Goal: Answer question/provide support: Share knowledge or assist other users

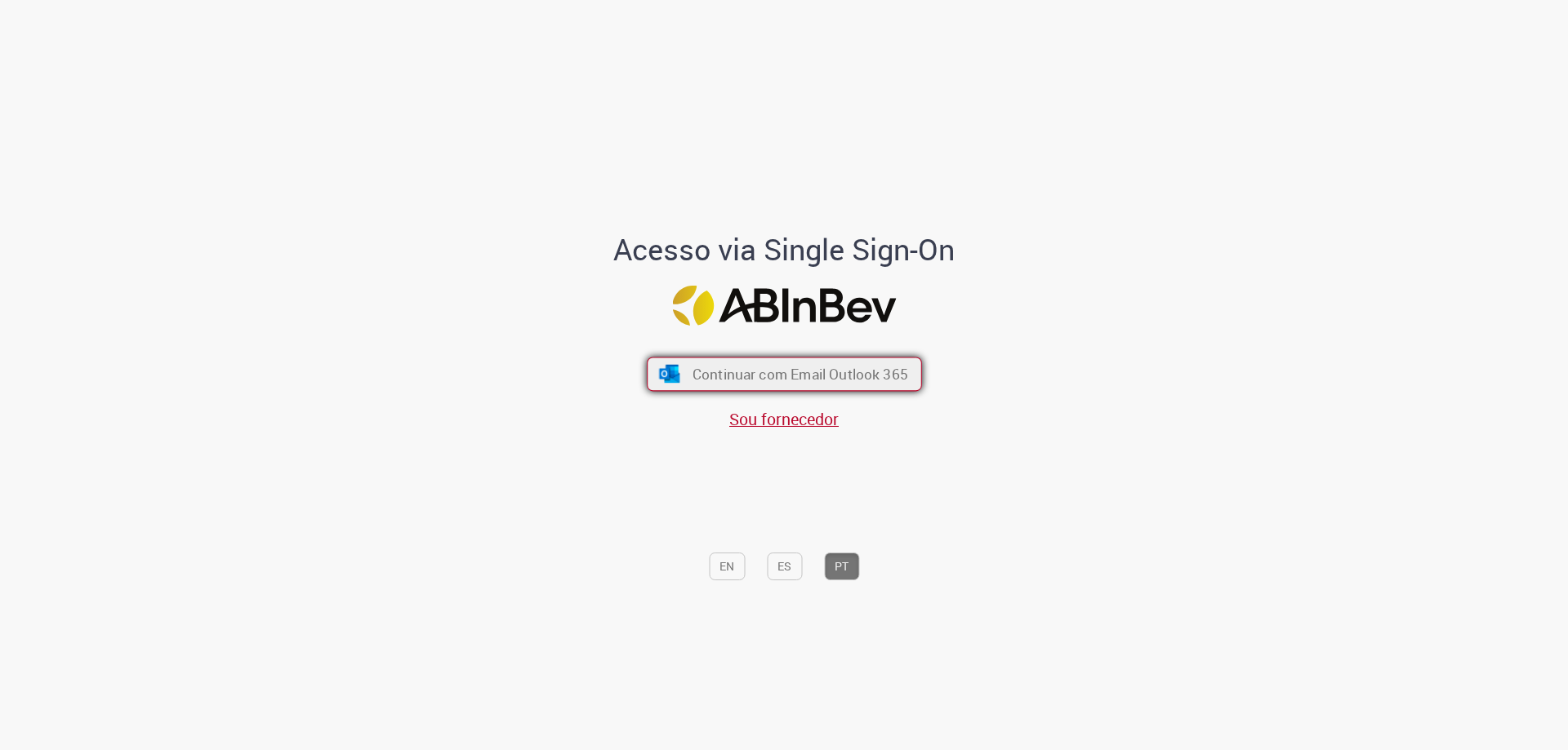
click at [774, 378] on span "Continuar com Email Outlook 365" at bounding box center [799, 374] width 216 height 19
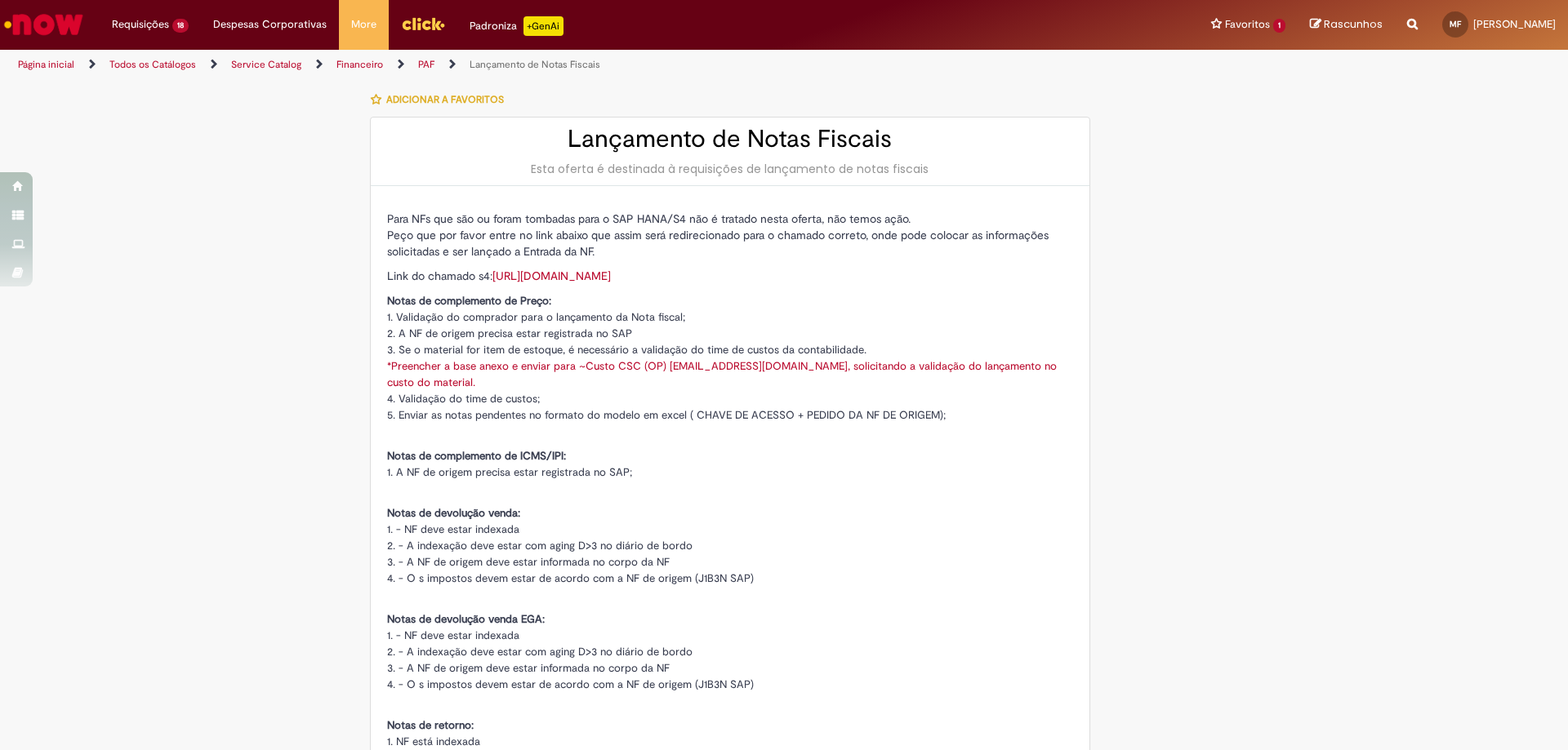
type input "********"
type input "**********"
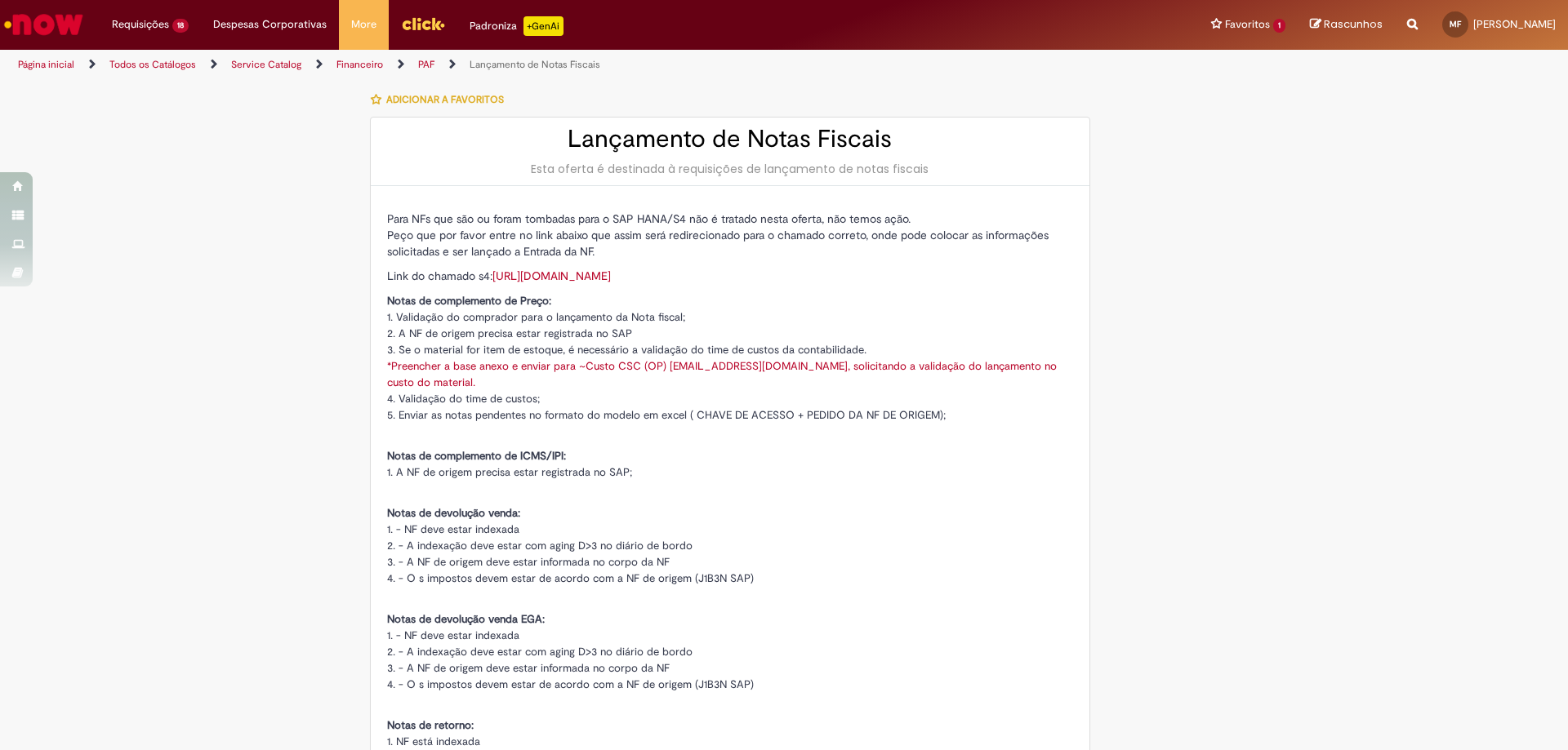
type input "****"
type input "**********"
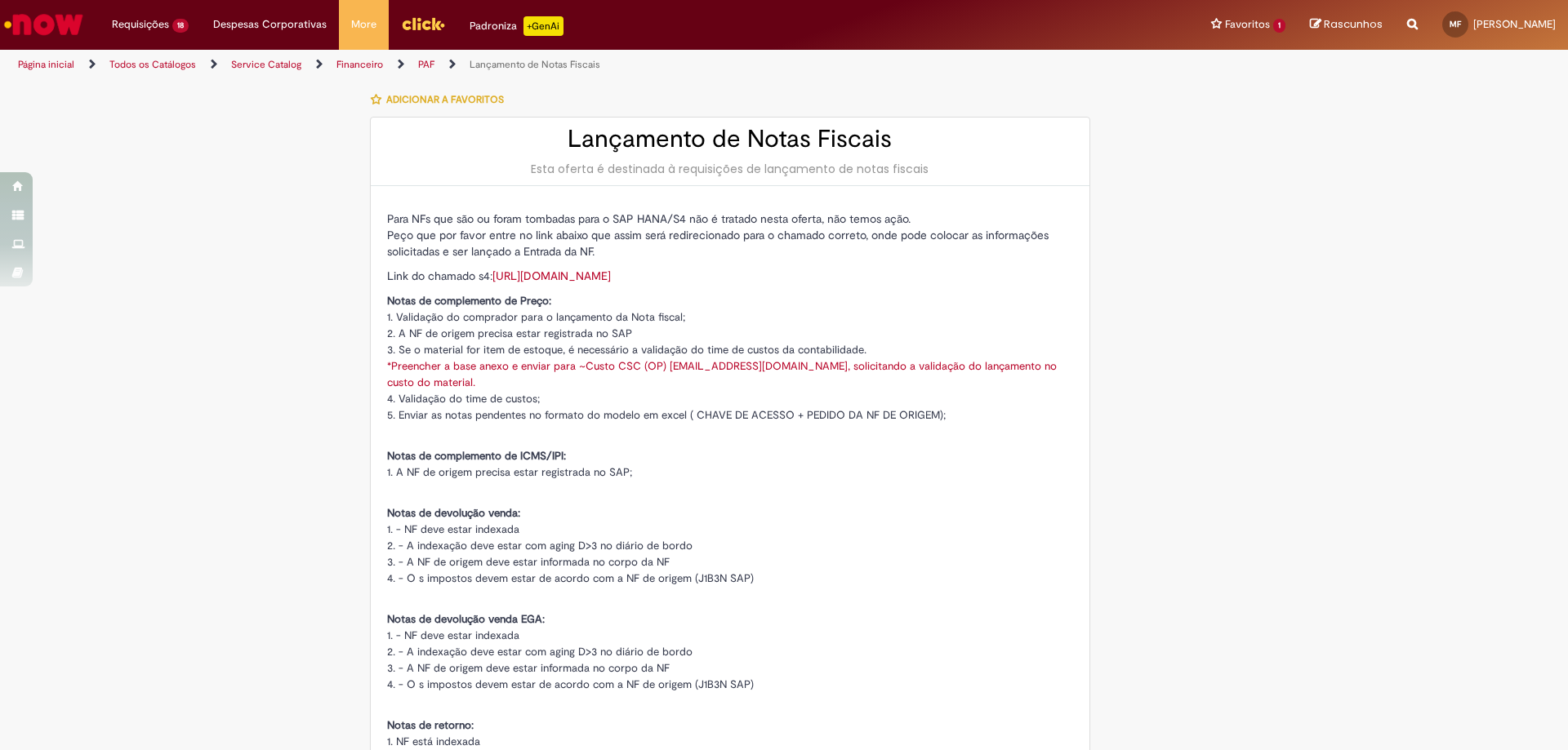
type input "**********"
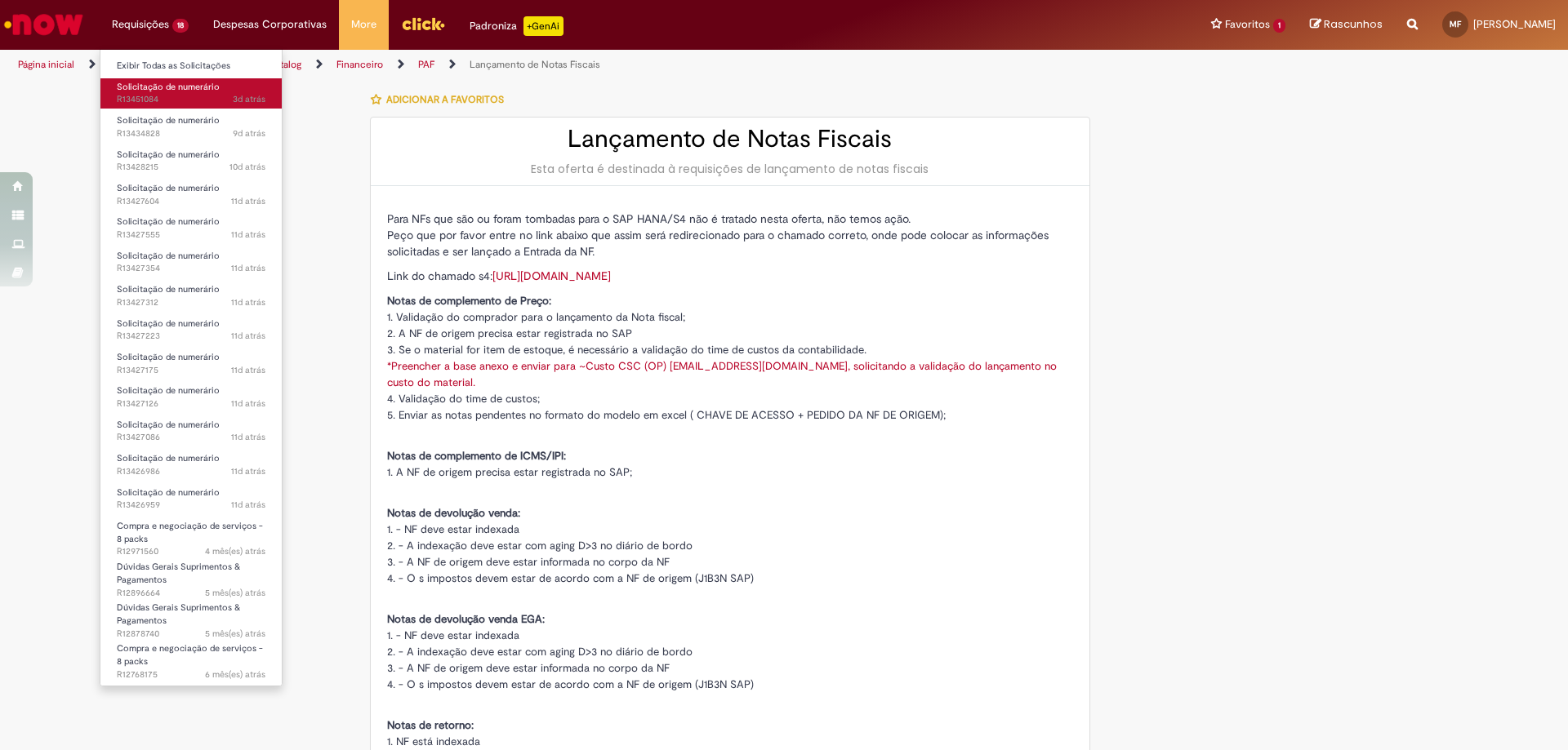
click at [178, 92] on span "Solicitação de numerário" at bounding box center [168, 87] width 103 height 12
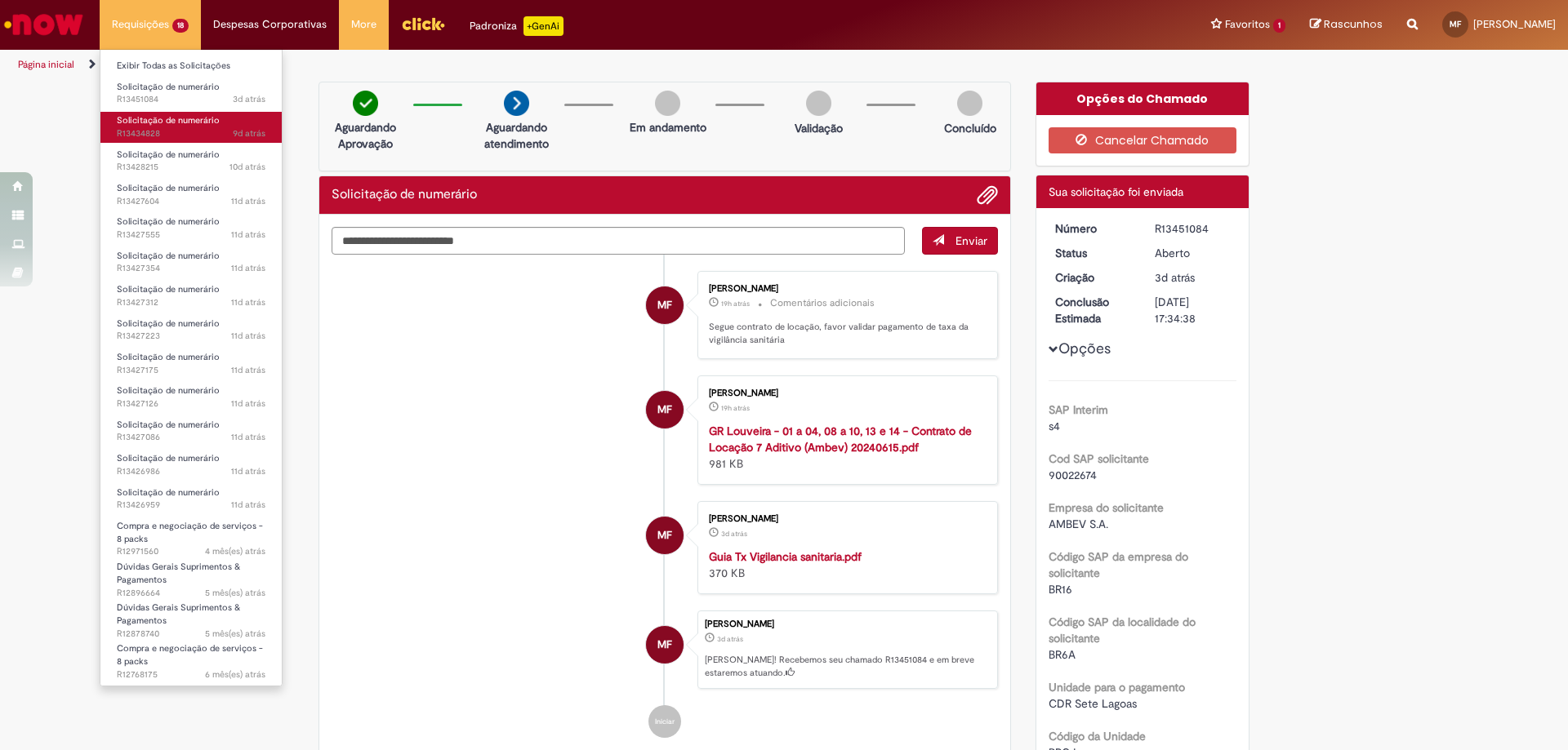
click at [165, 121] on span "Solicitação de numerário" at bounding box center [168, 120] width 103 height 12
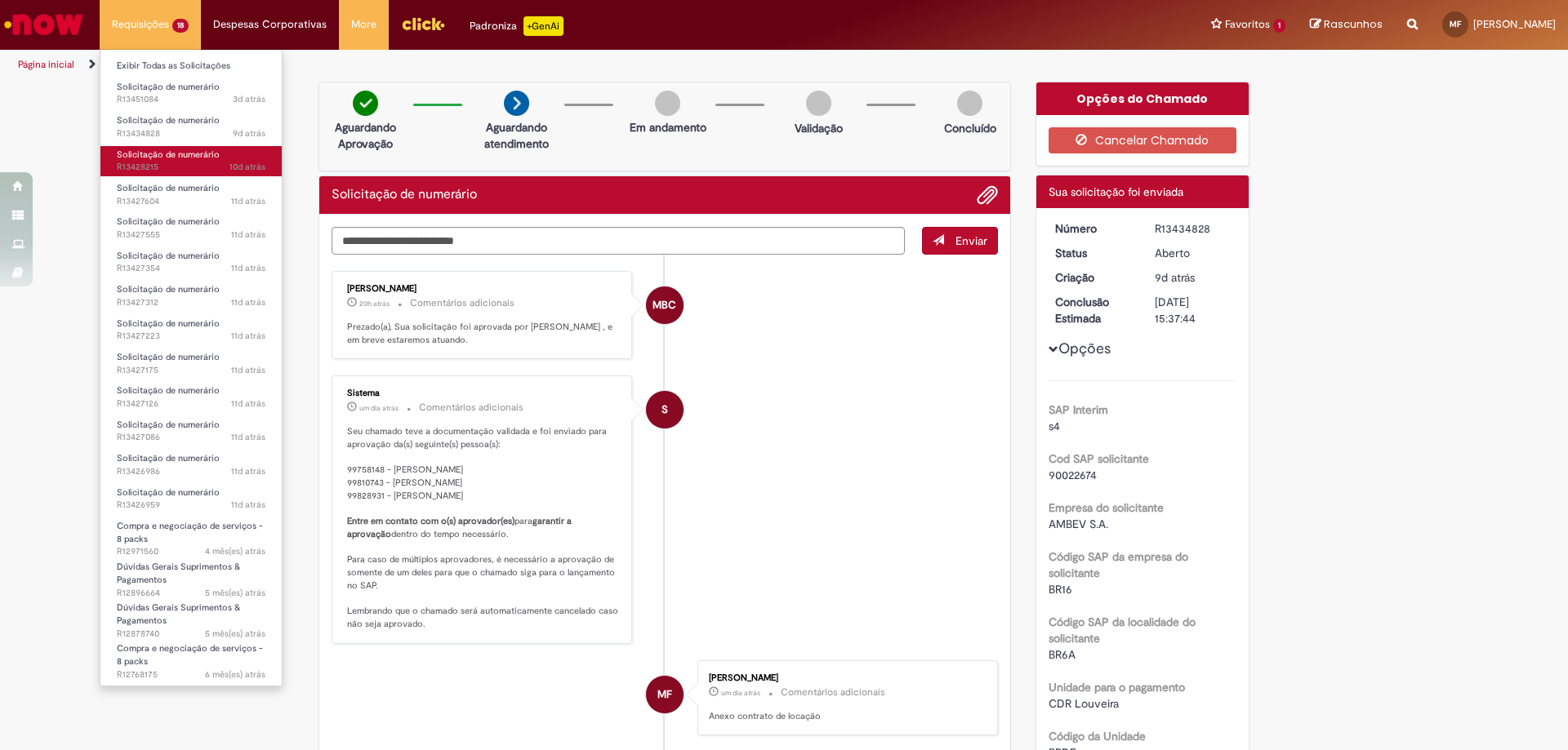
click at [177, 157] on span "Solicitação de numerário" at bounding box center [168, 154] width 103 height 12
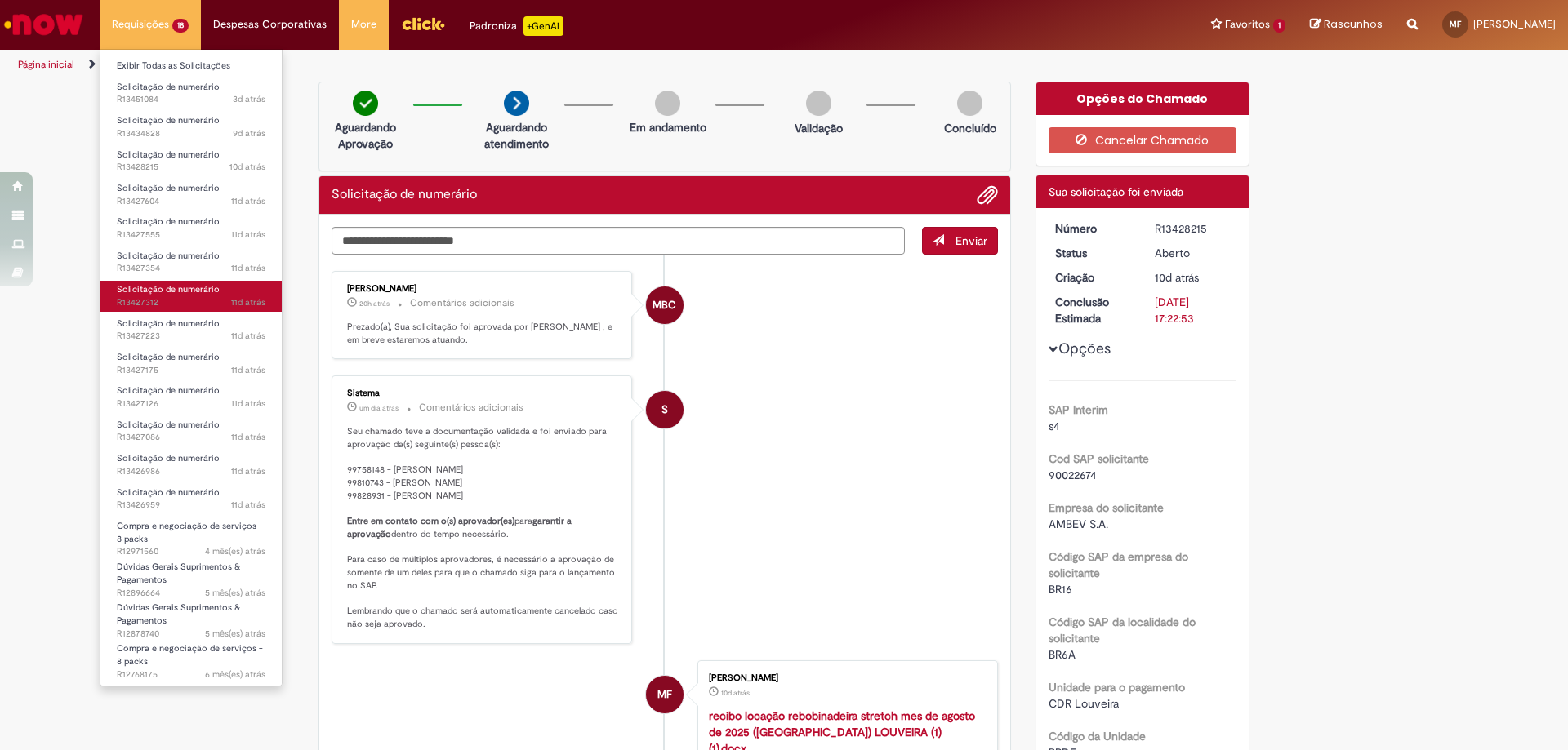
click at [186, 300] on span "11d atrás 11 dias atrás R13427312" at bounding box center [191, 303] width 148 height 13
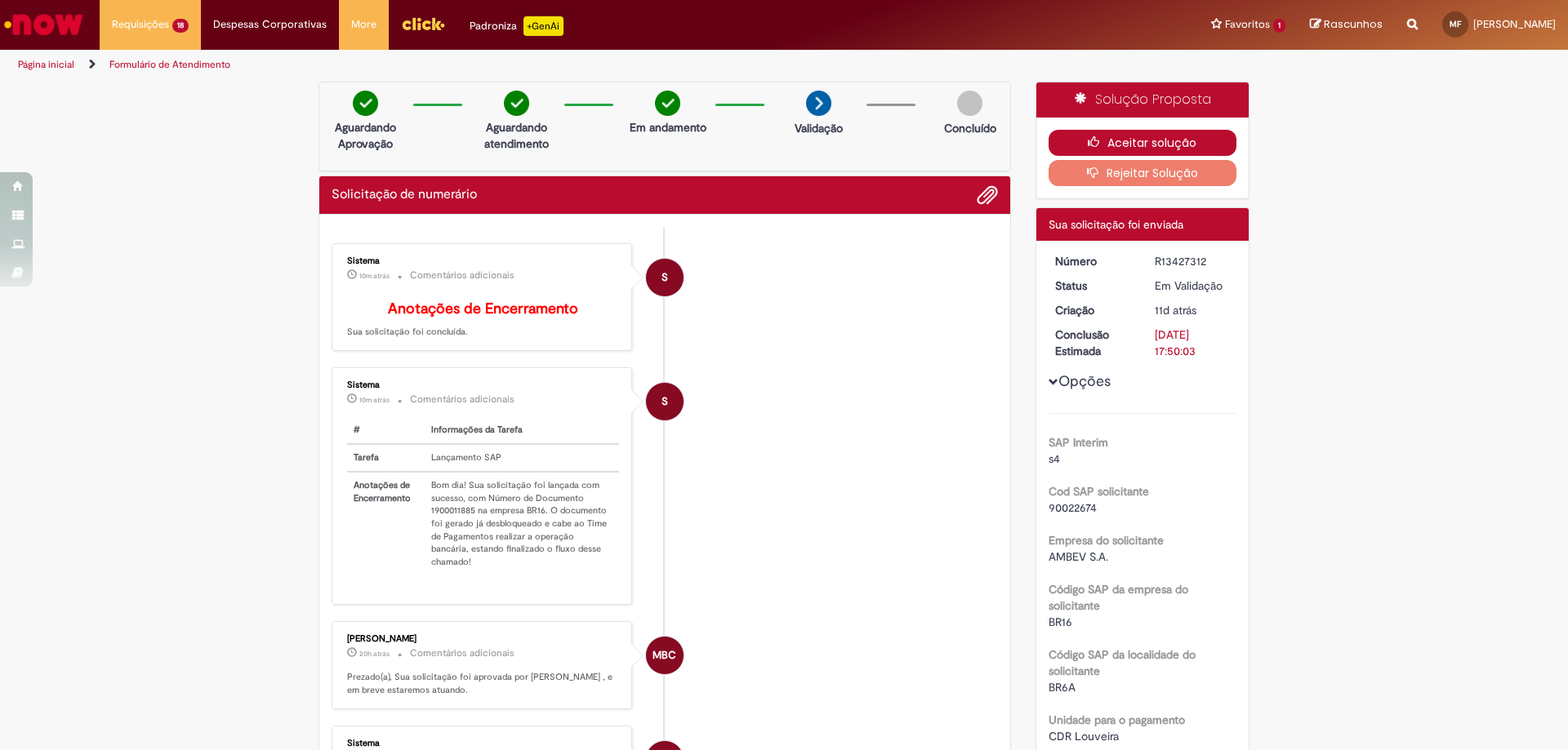
click at [1137, 139] on button "Aceitar solução" at bounding box center [1143, 142] width 188 height 26
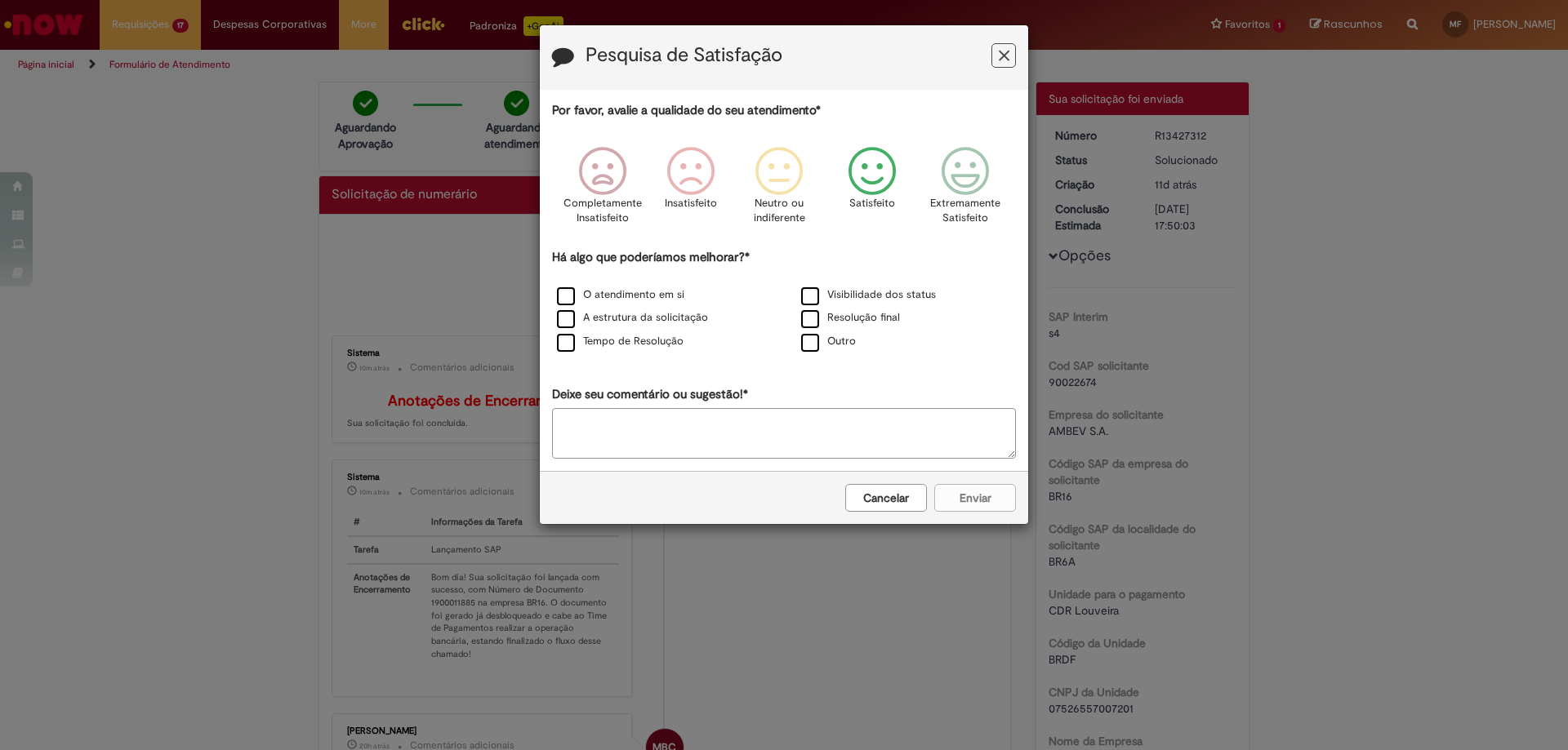
click at [870, 173] on icon "Feedback" at bounding box center [872, 171] width 61 height 49
click at [563, 291] on label "O atendimento em si" at bounding box center [620, 295] width 128 height 16
click at [984, 502] on button "Enviar" at bounding box center [975, 498] width 82 height 28
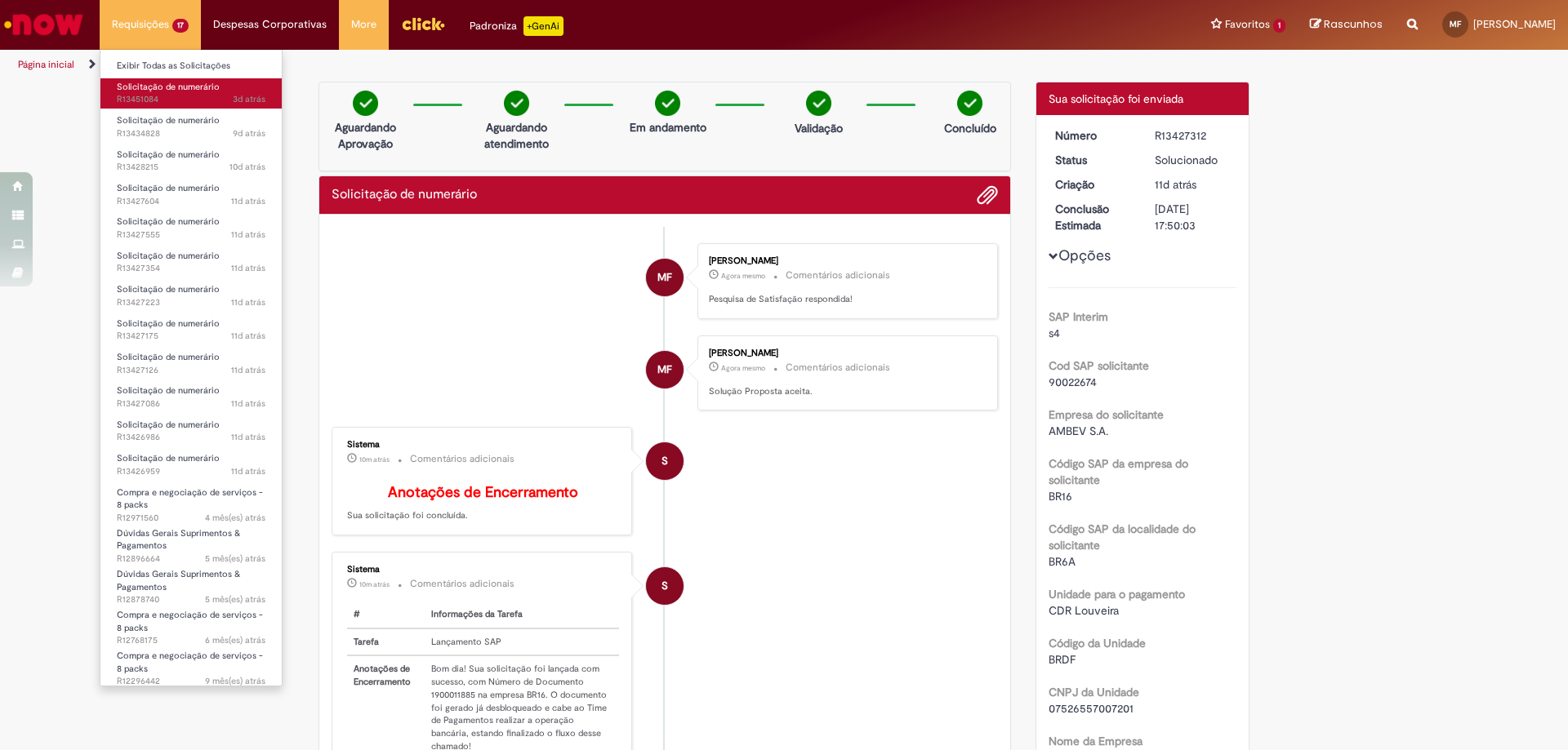
click at [181, 90] on span "Solicitação de numerário" at bounding box center [168, 87] width 103 height 12
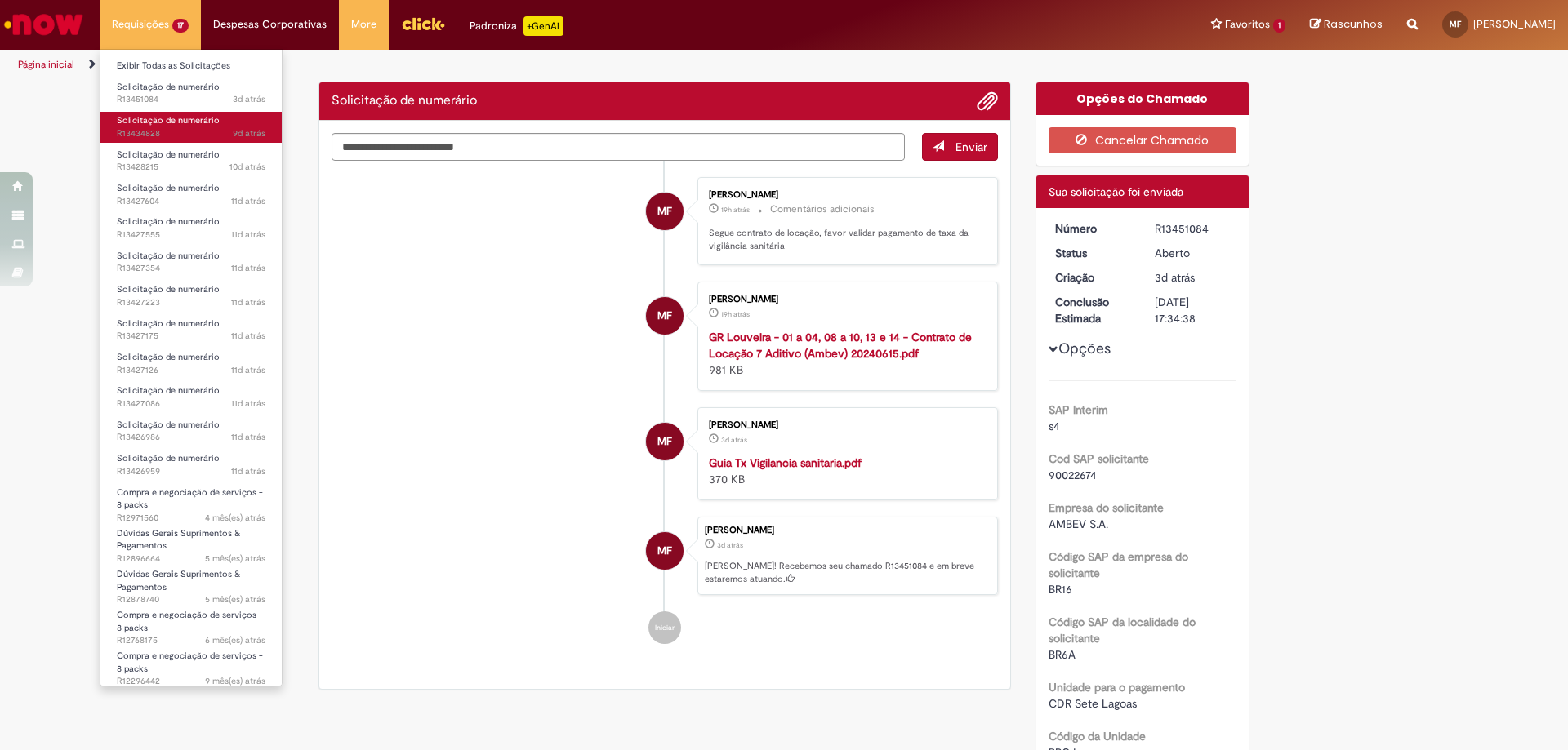
click at [181, 115] on span "Solicitação de numerário" at bounding box center [168, 120] width 103 height 12
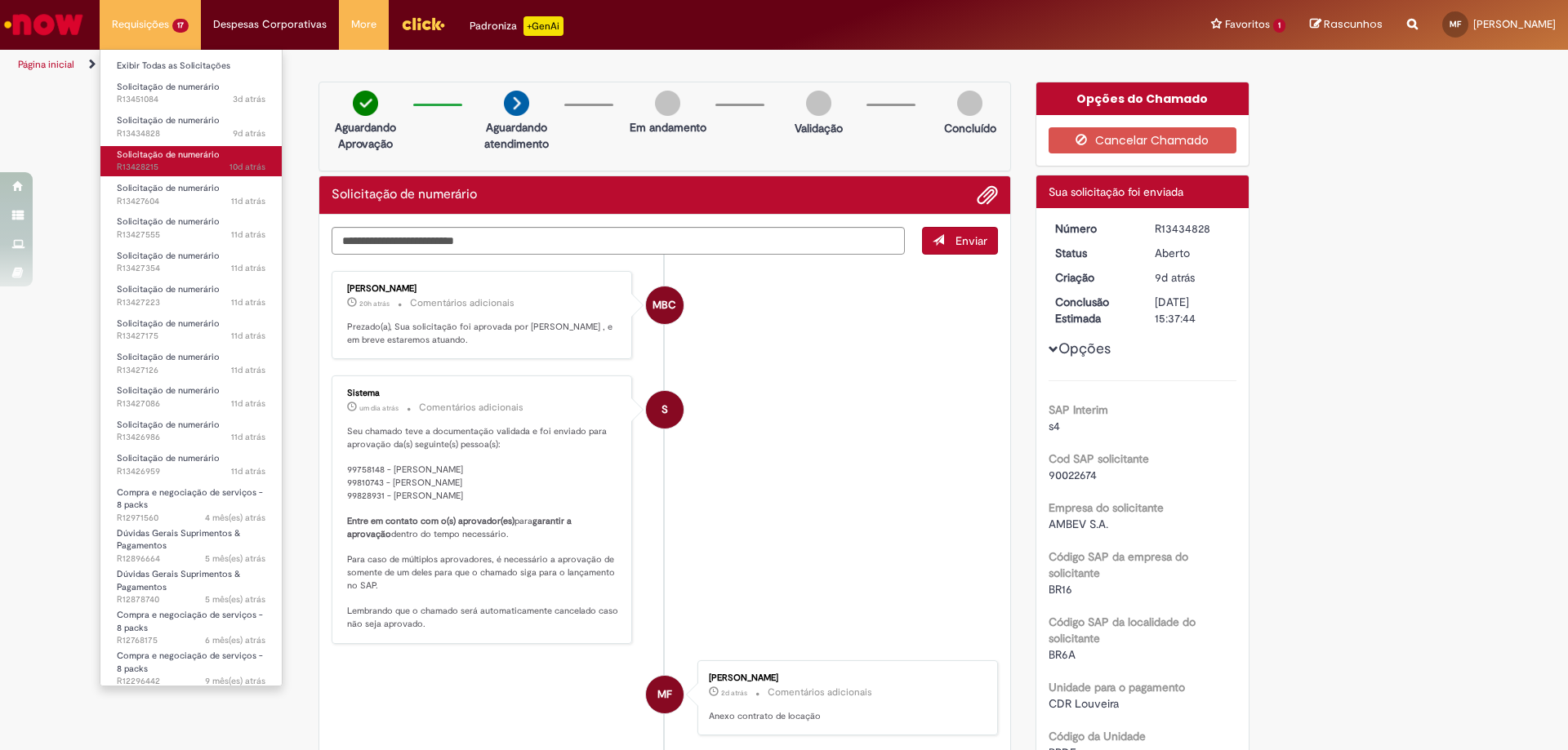
click at [181, 153] on span "Solicitação de numerário" at bounding box center [168, 154] width 103 height 12
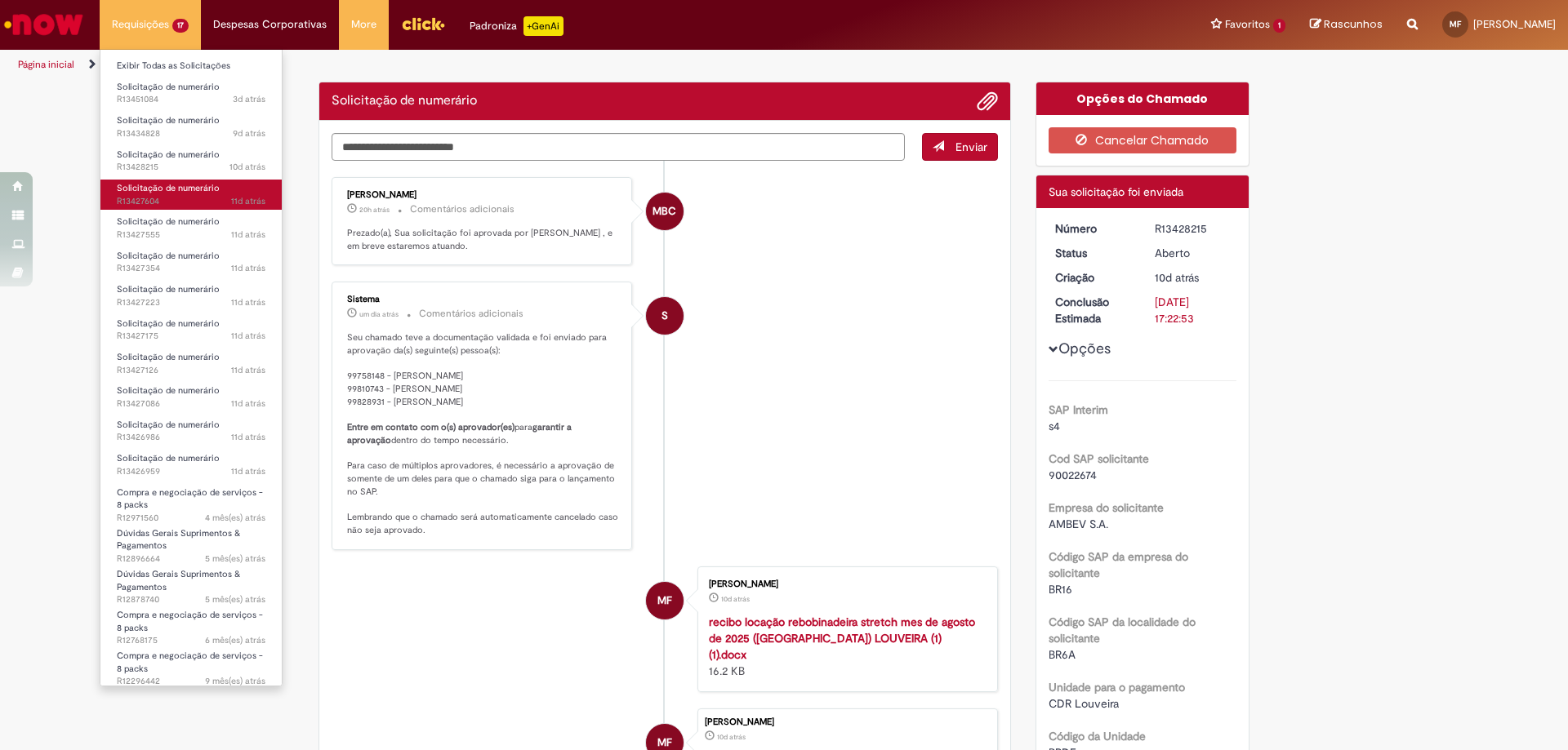
click at [181, 180] on link "Solicitação de numerário 11d atrás 11 dias atrás R13427604" at bounding box center [190, 194] width 181 height 30
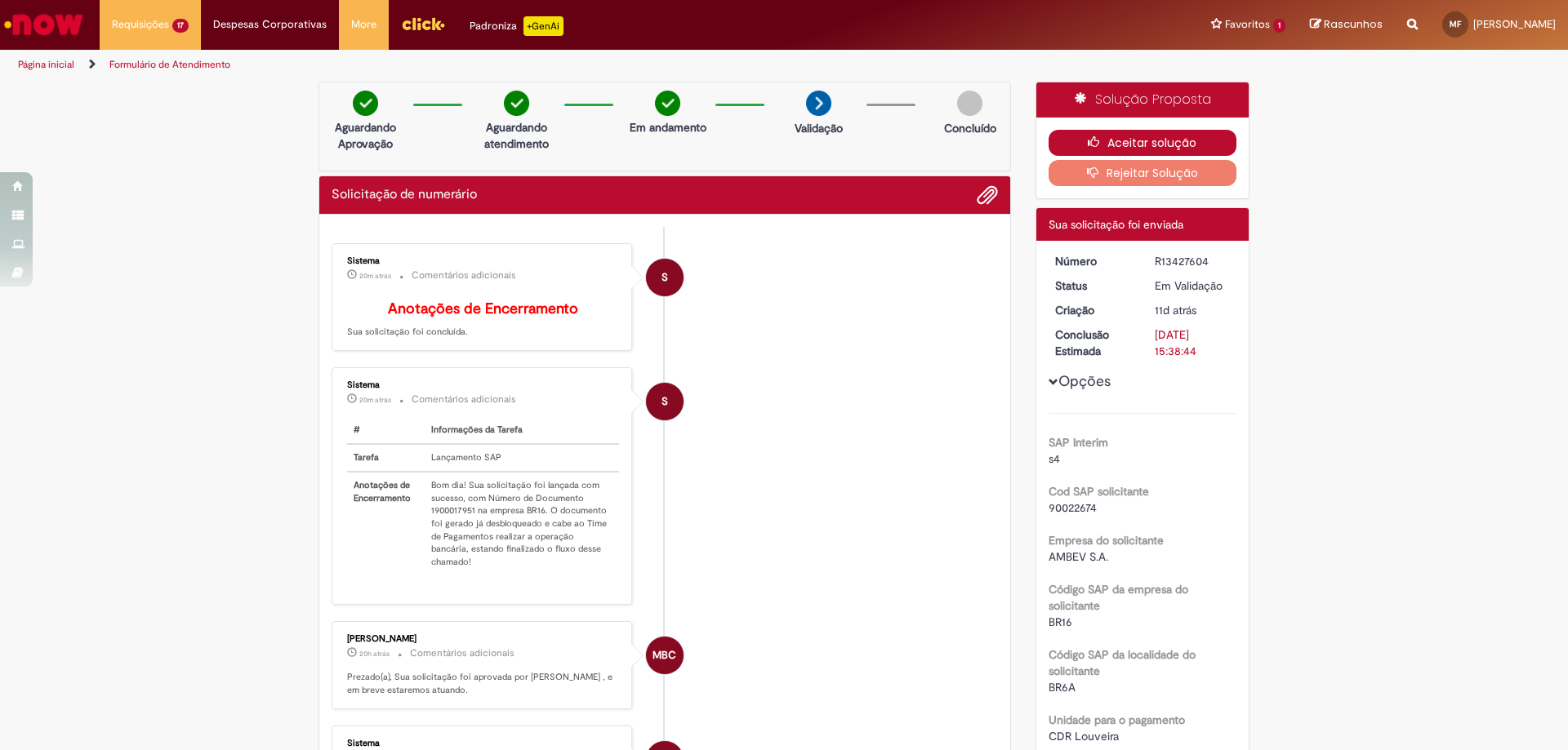
click at [1153, 143] on button "Aceitar solução" at bounding box center [1143, 142] width 188 height 26
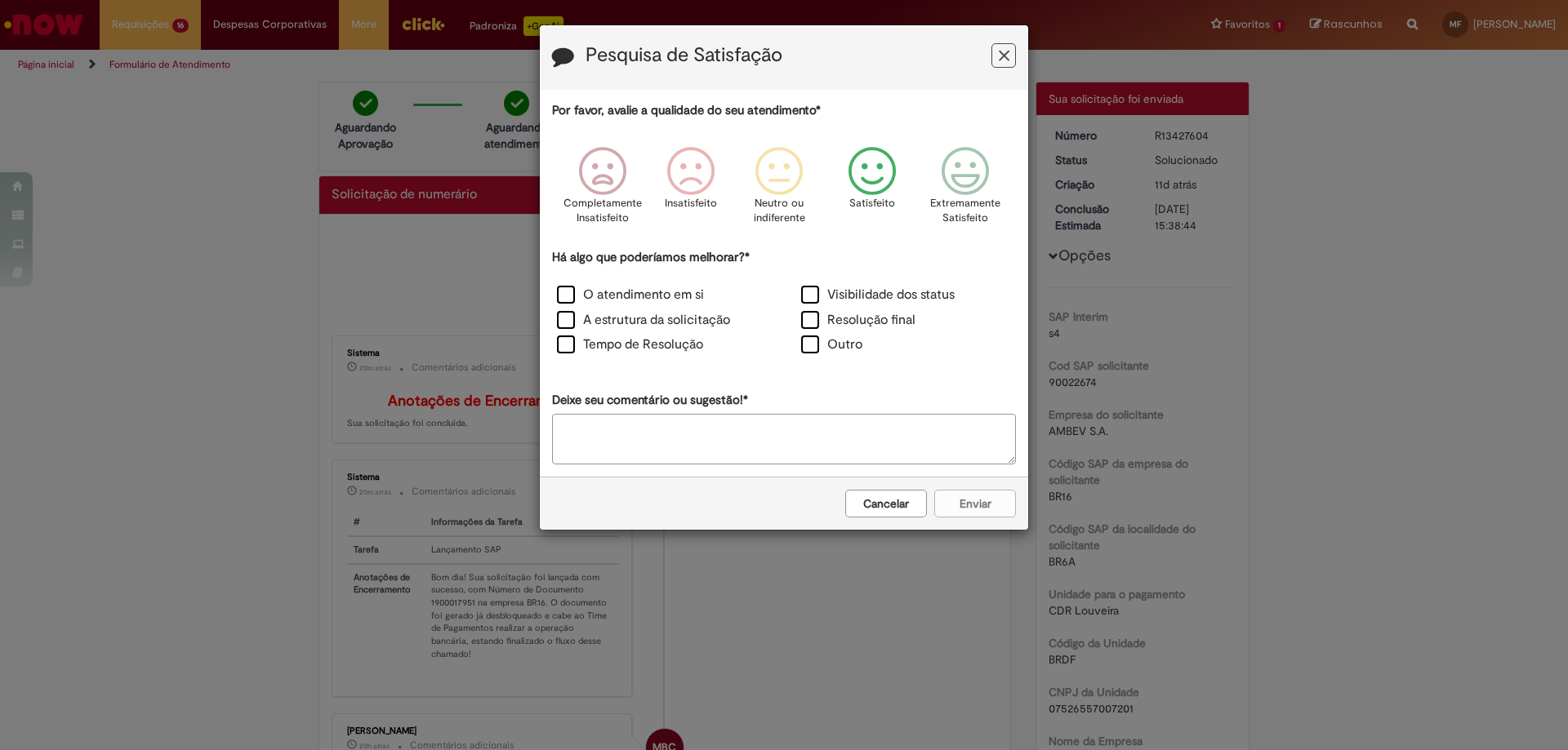
drag, startPoint x: 880, startPoint y: 171, endPoint x: 849, endPoint y: 175, distance: 31.3
click at [880, 172] on icon "Feedback" at bounding box center [872, 171] width 61 height 49
click at [566, 289] on label "O atendimento em si" at bounding box center [630, 295] width 147 height 19
click at [975, 499] on button "Enviar" at bounding box center [975, 503] width 82 height 28
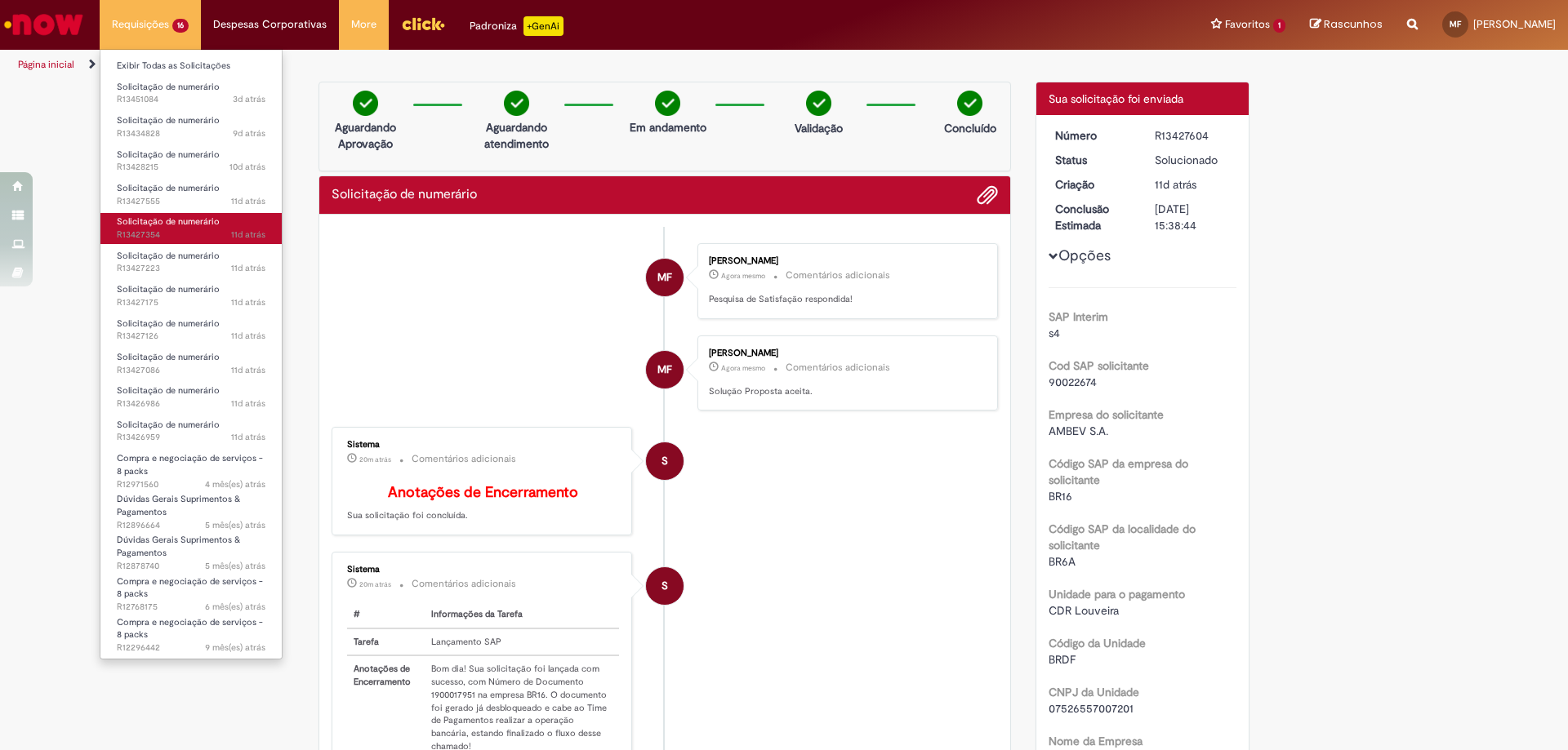
click at [157, 224] on span "Solicitação de numerário" at bounding box center [168, 222] width 103 height 12
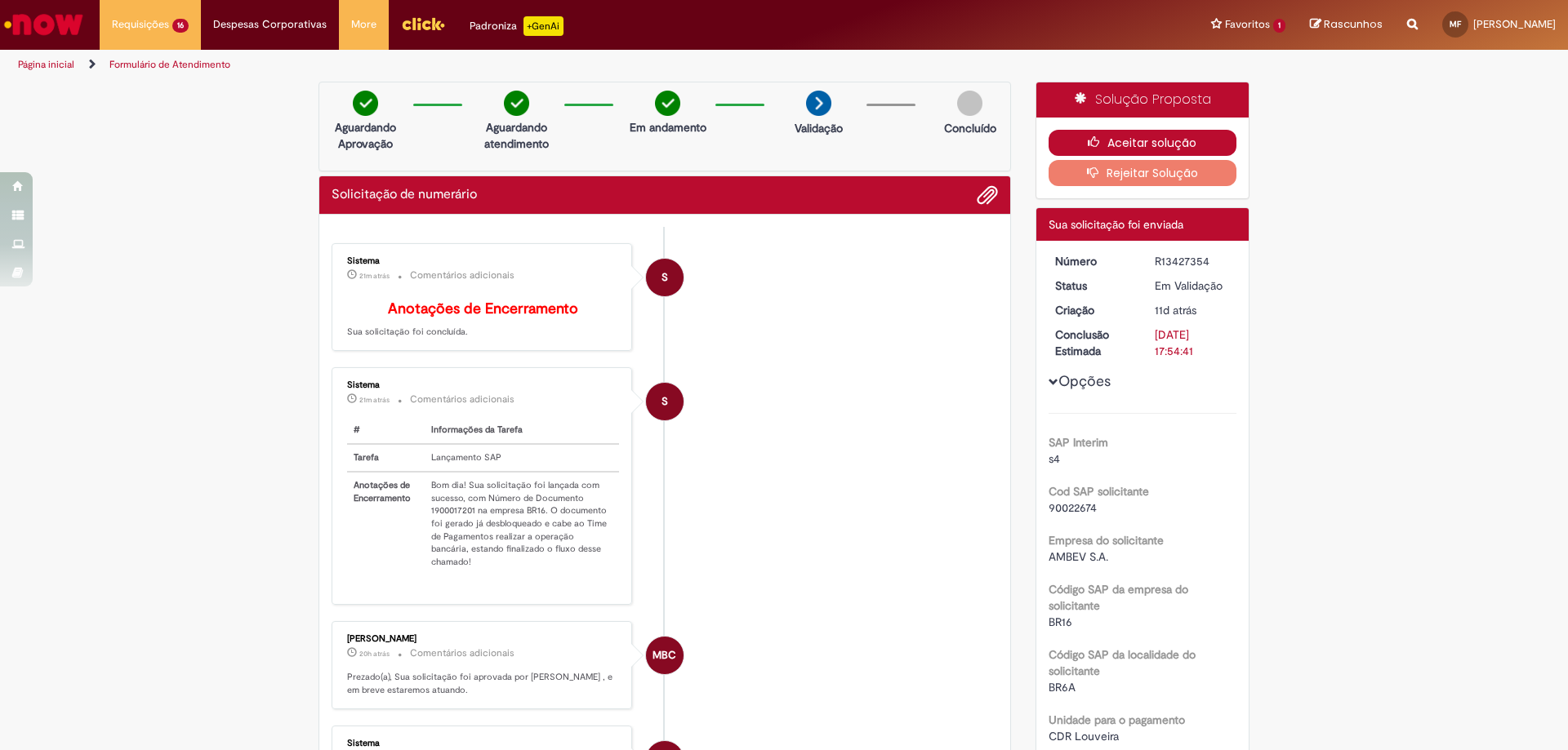
click at [1097, 148] on button "Aceitar solução" at bounding box center [1143, 142] width 188 height 26
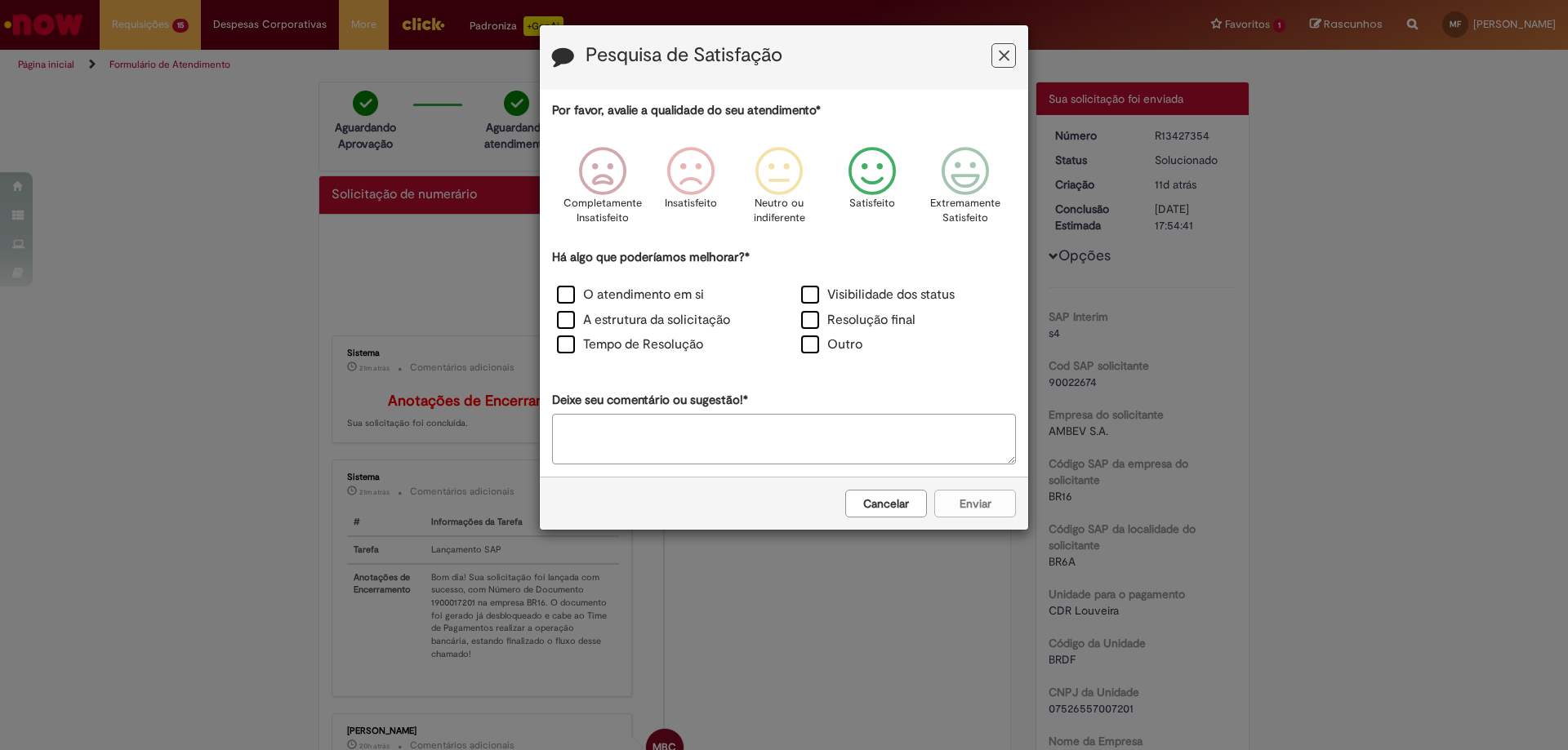
click at [876, 173] on icon "Feedback" at bounding box center [872, 171] width 61 height 49
click at [560, 296] on label "O atendimento em si" at bounding box center [630, 295] width 147 height 19
click at [969, 501] on button "Enviar" at bounding box center [975, 503] width 82 height 28
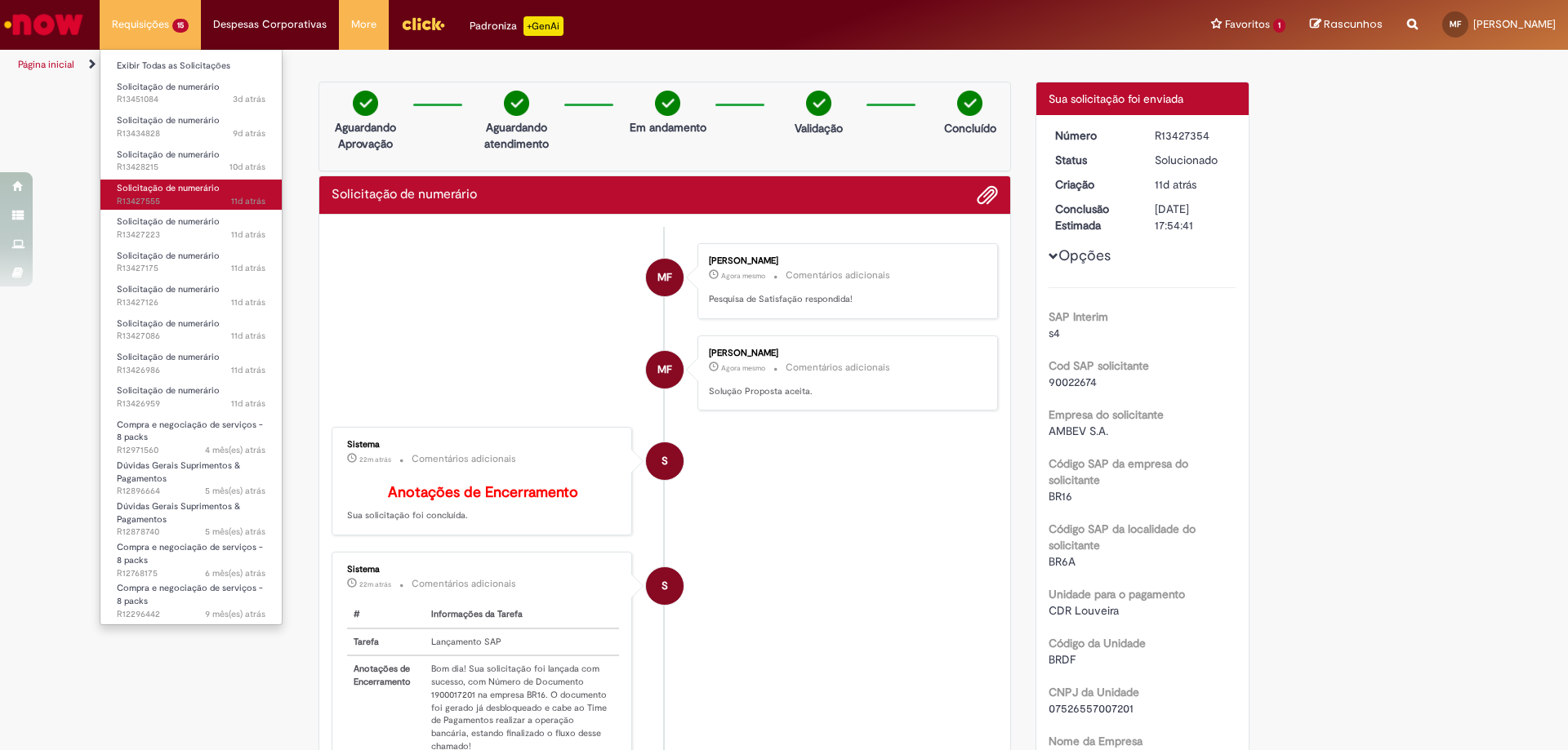
click at [189, 193] on span "Solicitação de numerário" at bounding box center [168, 188] width 103 height 12
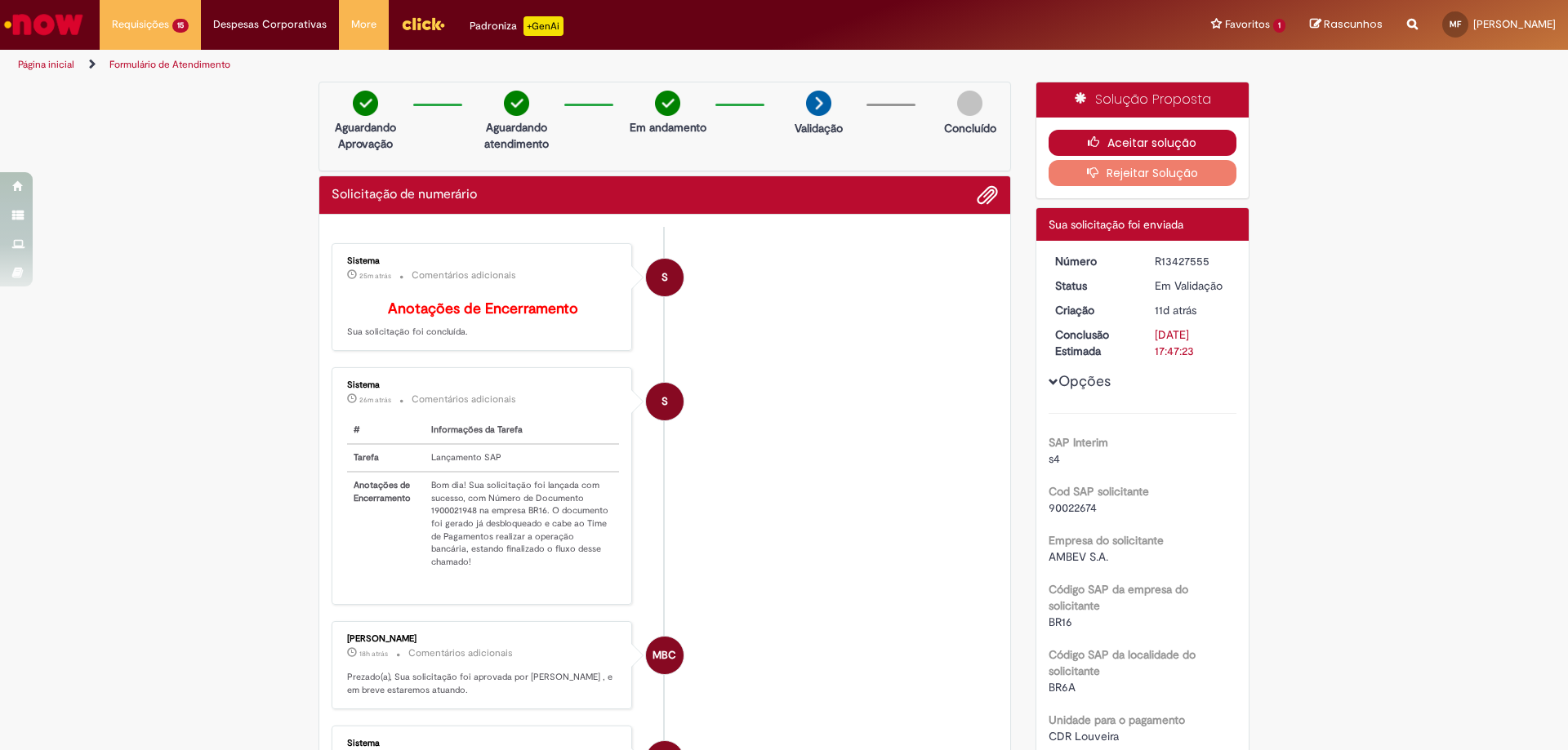
click at [1149, 141] on button "Aceitar solução" at bounding box center [1143, 142] width 188 height 26
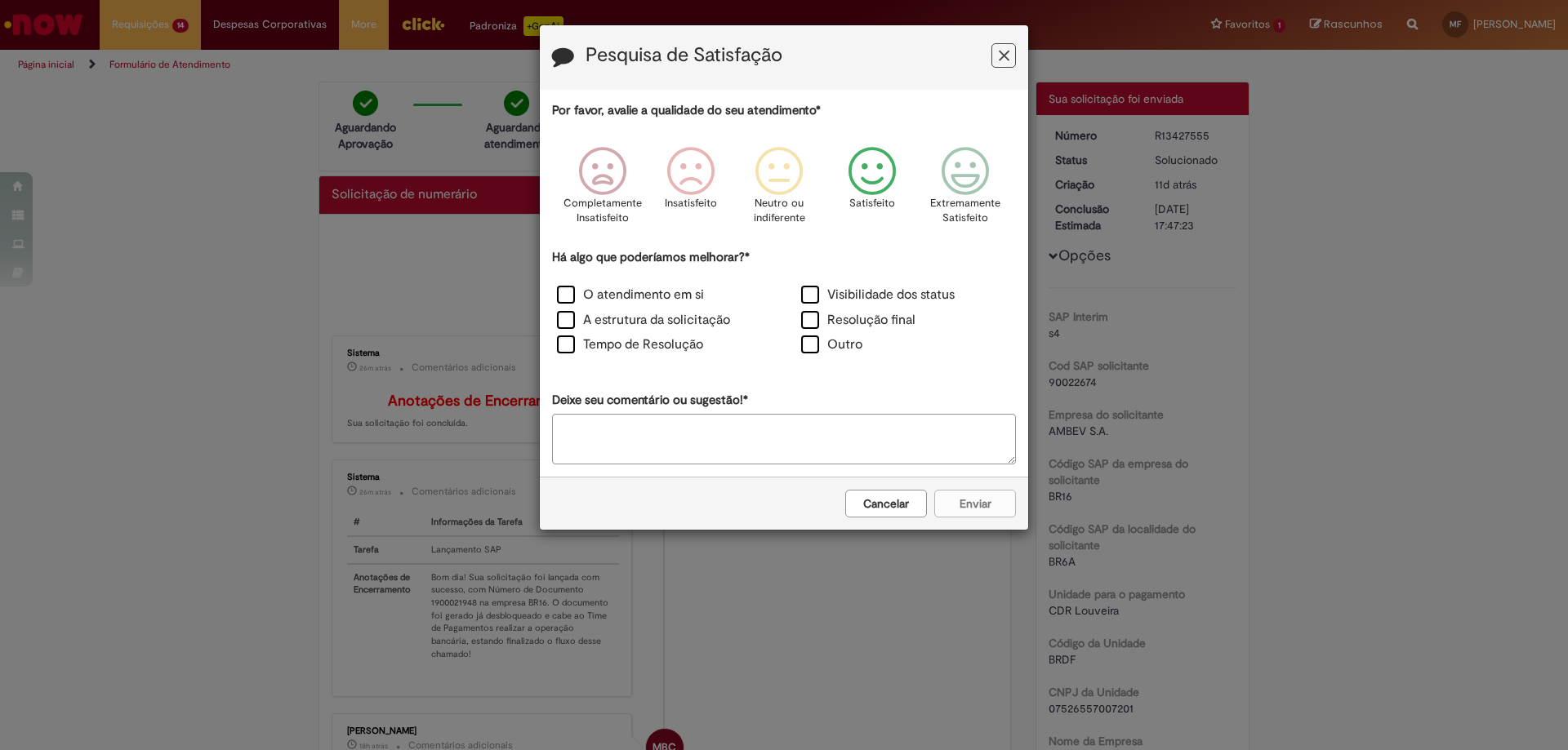
click at [889, 165] on icon "Feedback" at bounding box center [872, 171] width 61 height 49
click at [564, 300] on label "O atendimento em si" at bounding box center [630, 295] width 147 height 19
click at [979, 509] on button "Enviar" at bounding box center [975, 503] width 82 height 28
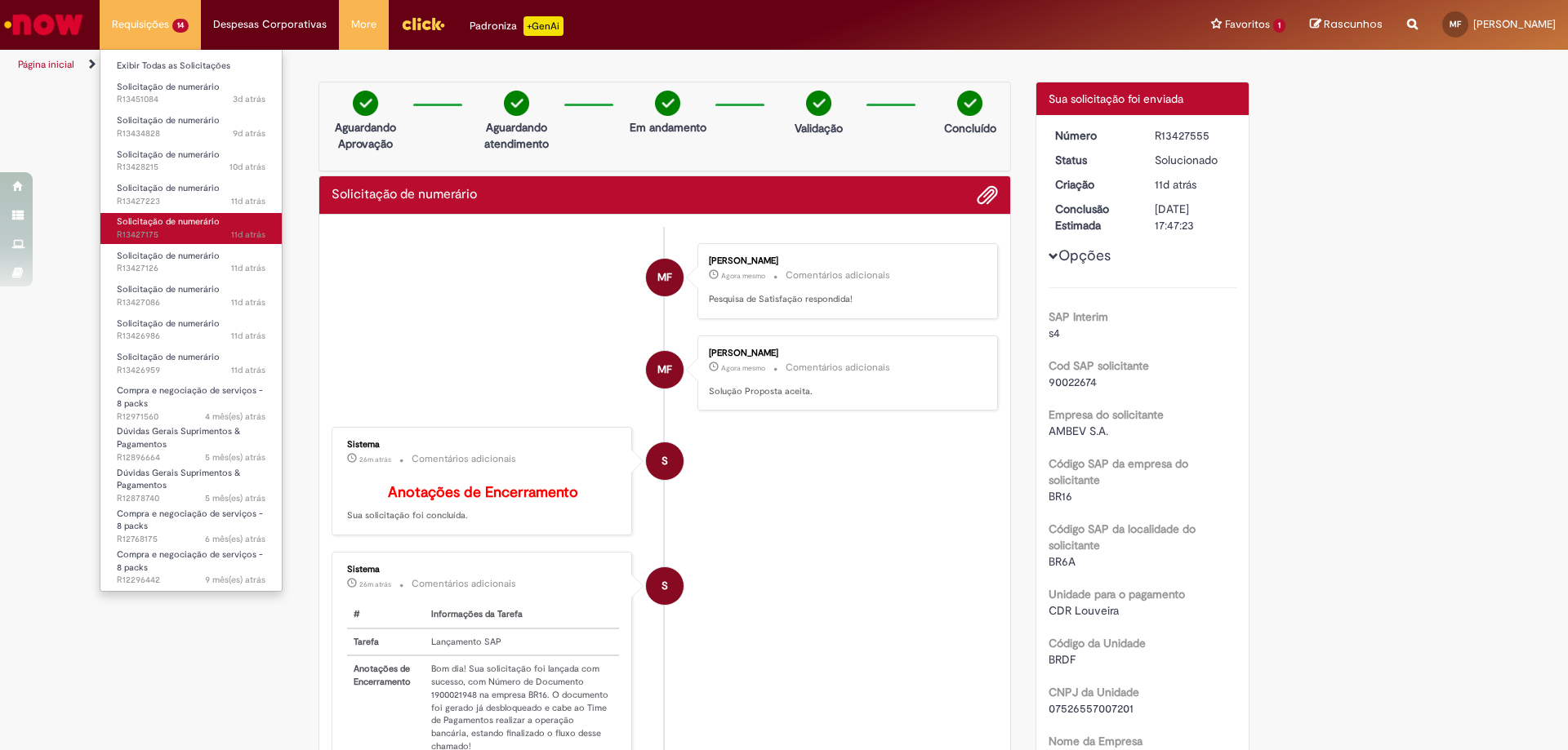
click at [168, 216] on span "Solicitação de numerário" at bounding box center [168, 222] width 103 height 12
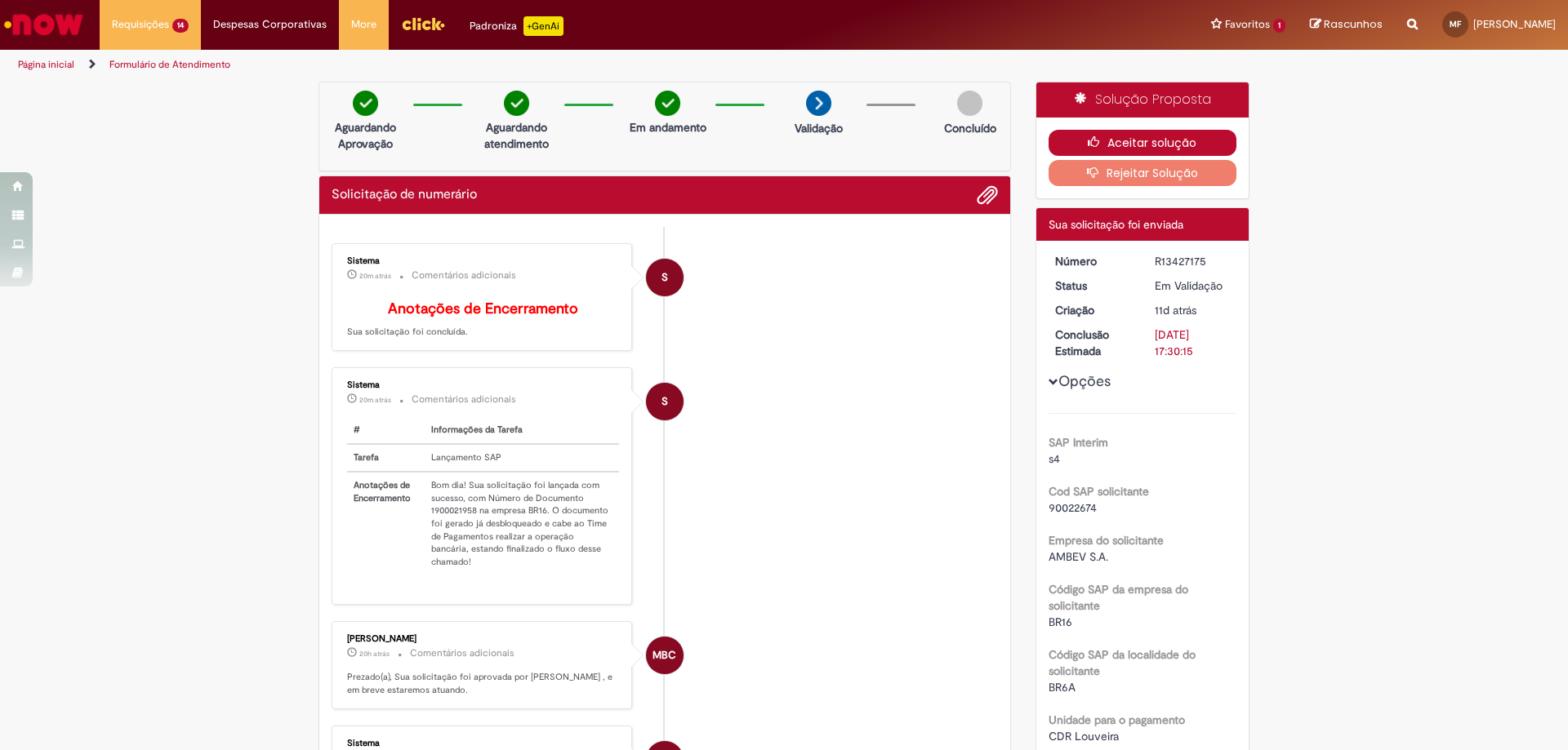
click at [1145, 132] on button "Aceitar solução" at bounding box center [1143, 142] width 188 height 26
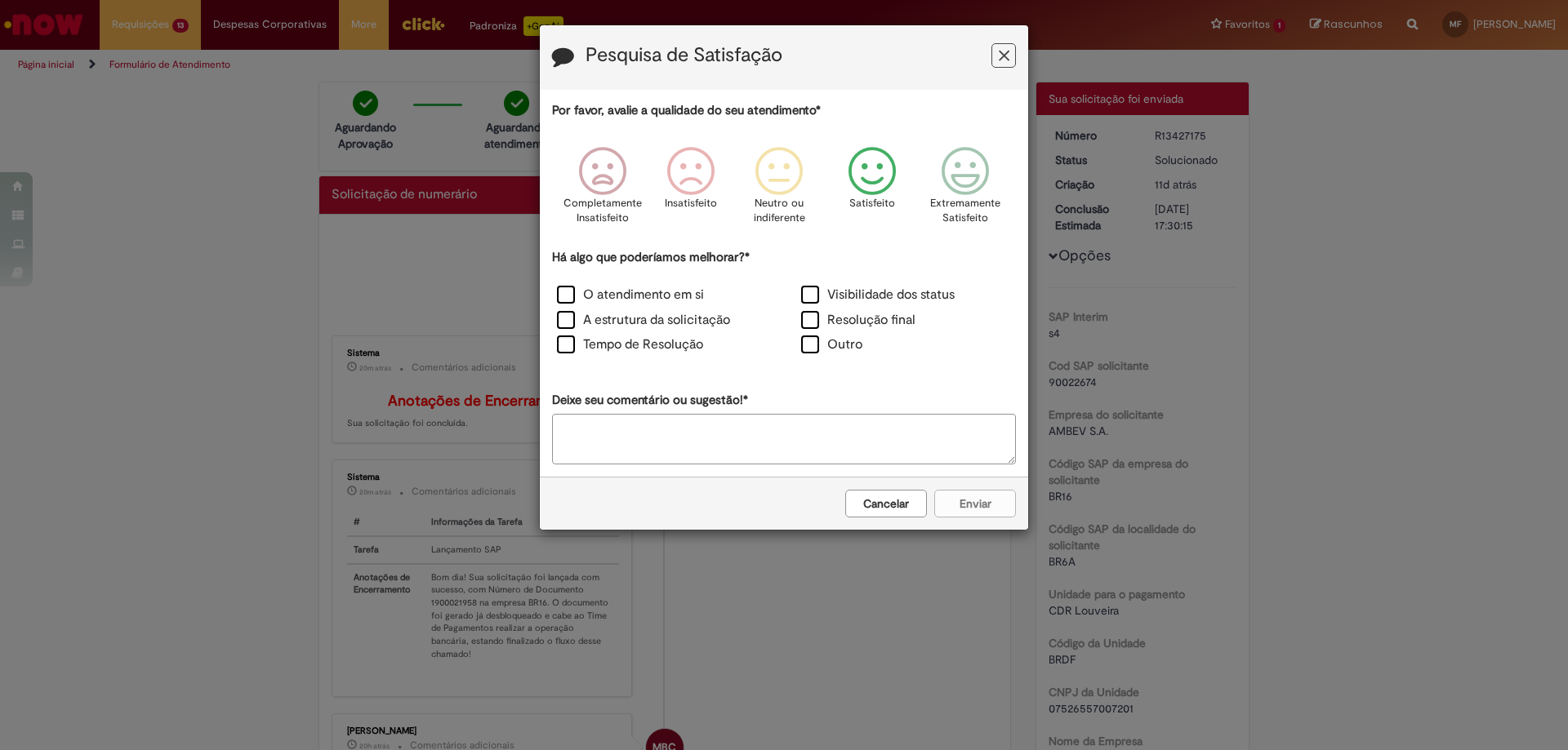
click at [870, 168] on icon "Feedback" at bounding box center [872, 171] width 61 height 49
click at [567, 292] on label "O atendimento em si" at bounding box center [630, 295] width 147 height 19
click at [973, 502] on button "Enviar" at bounding box center [975, 503] width 82 height 28
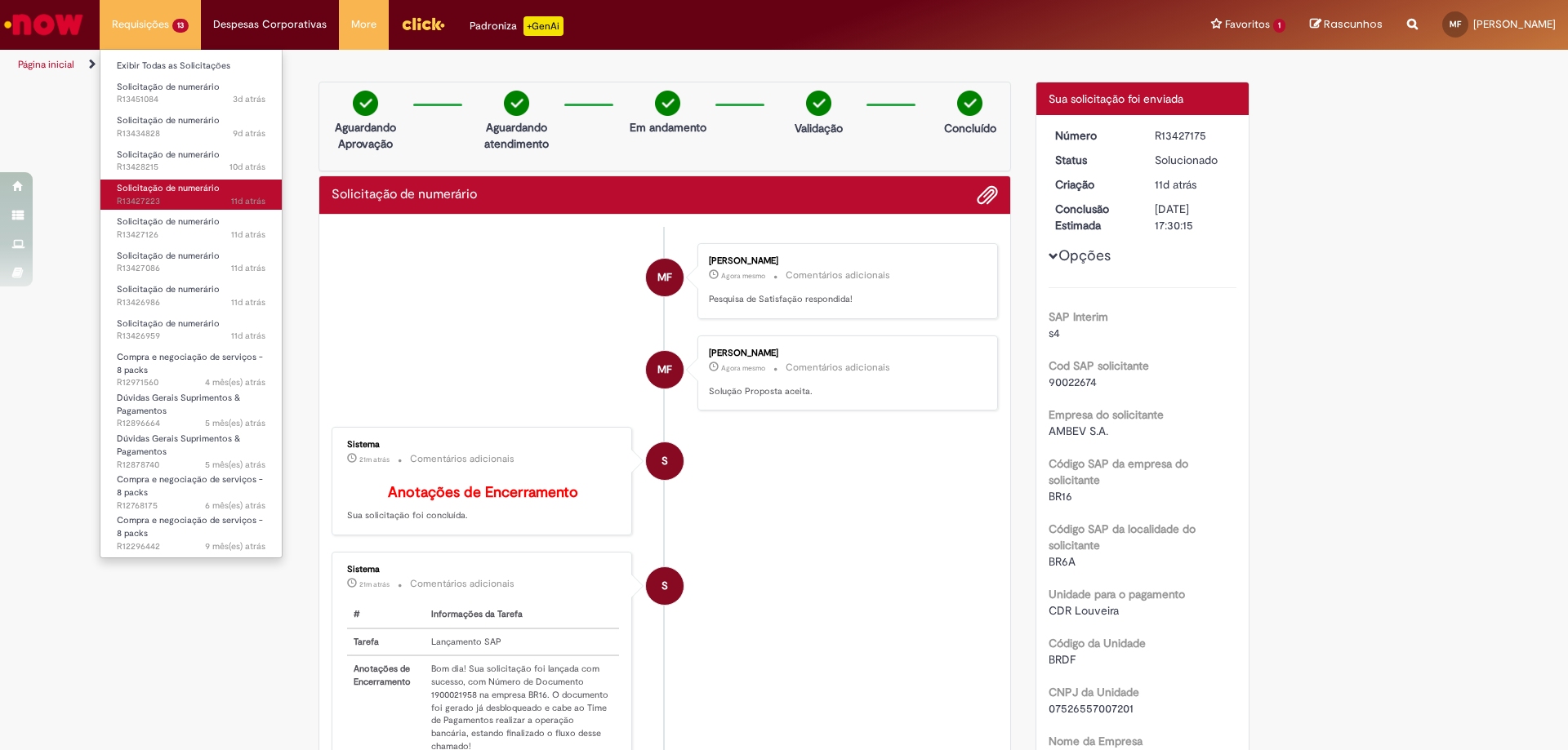
click at [146, 188] on span "Solicitação de numerário" at bounding box center [168, 188] width 103 height 12
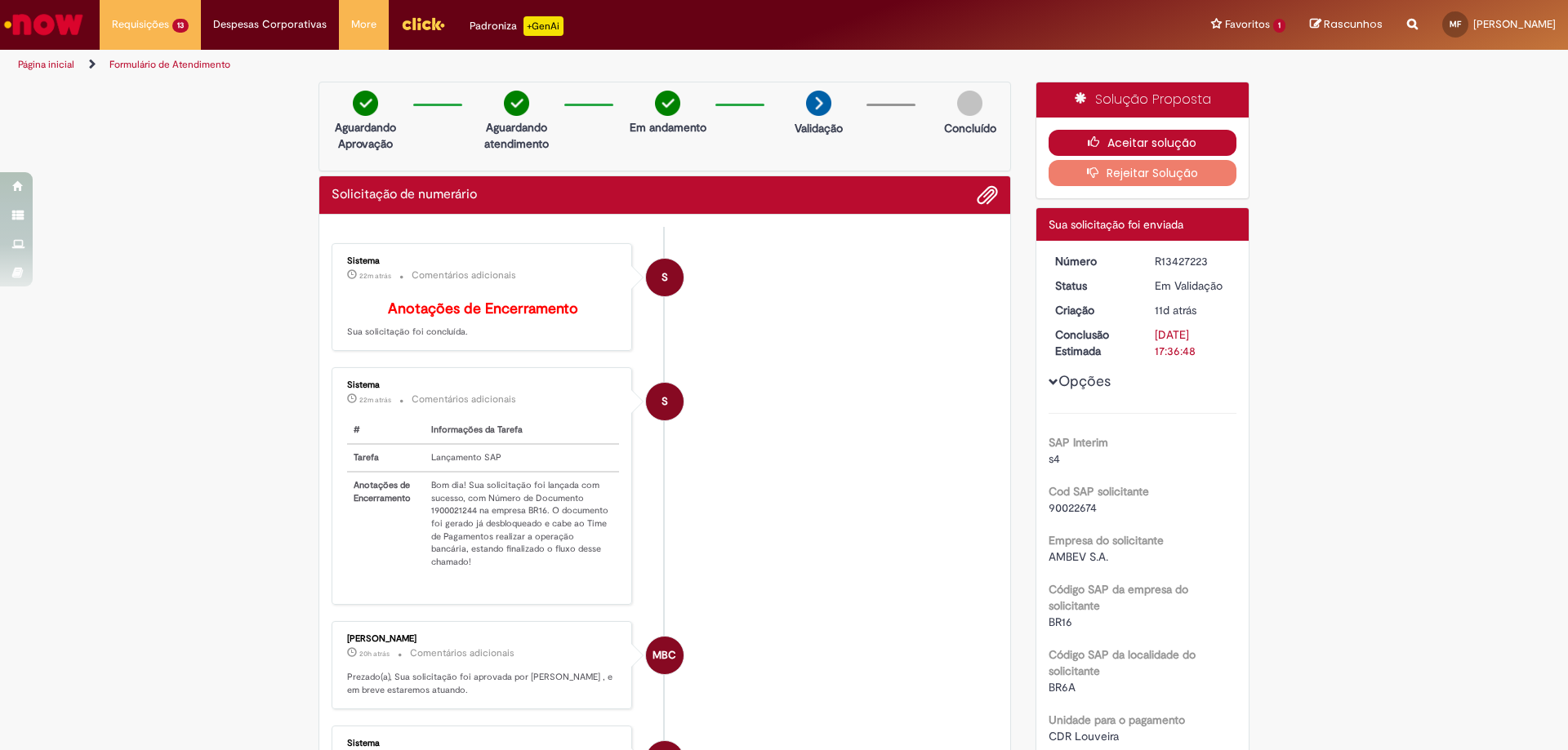
click at [1137, 137] on button "Aceitar solução" at bounding box center [1143, 142] width 188 height 26
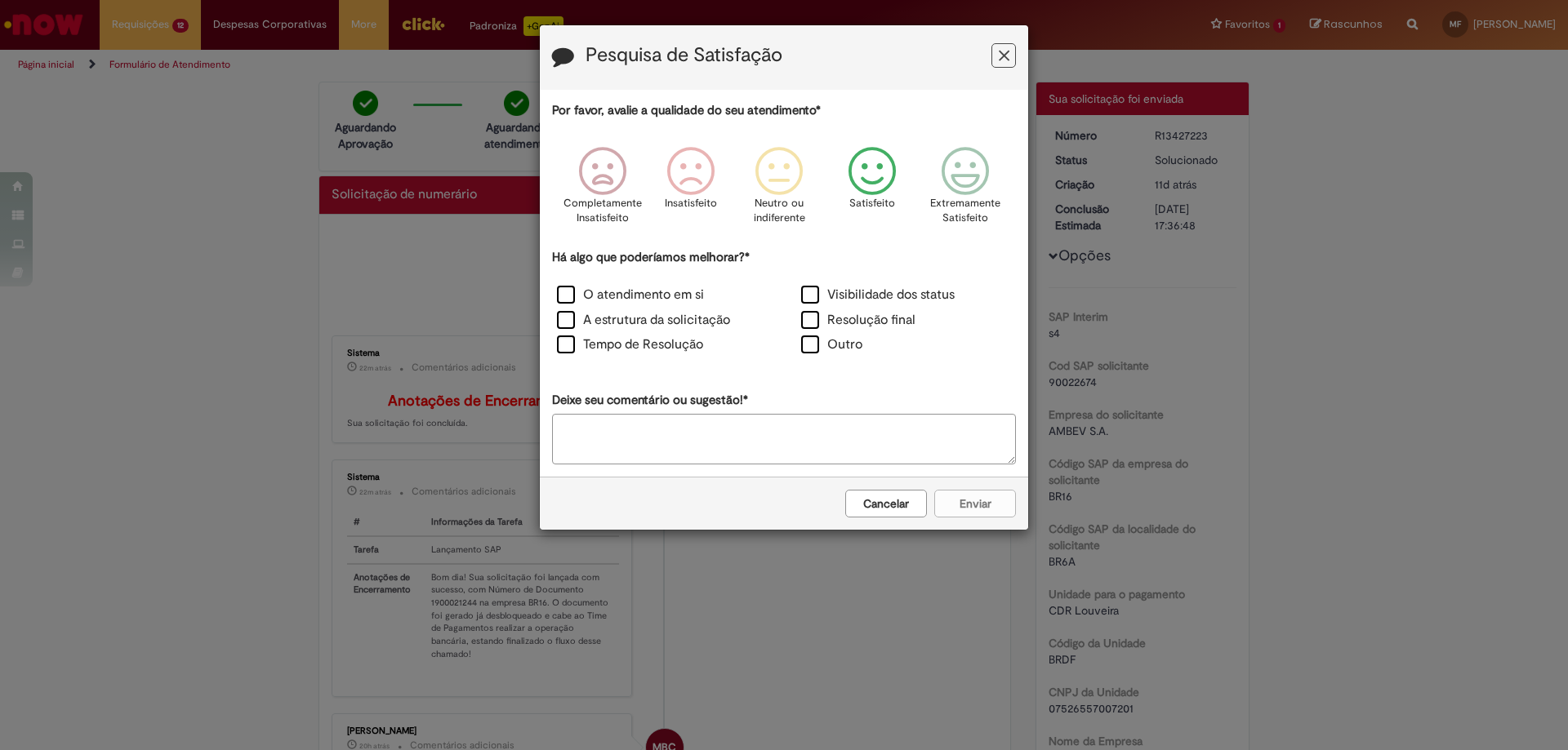
click at [875, 176] on icon "Feedback" at bounding box center [872, 171] width 61 height 49
click at [568, 298] on label "O atendimento em si" at bounding box center [630, 295] width 147 height 19
click at [976, 505] on button "Enviar" at bounding box center [975, 503] width 82 height 28
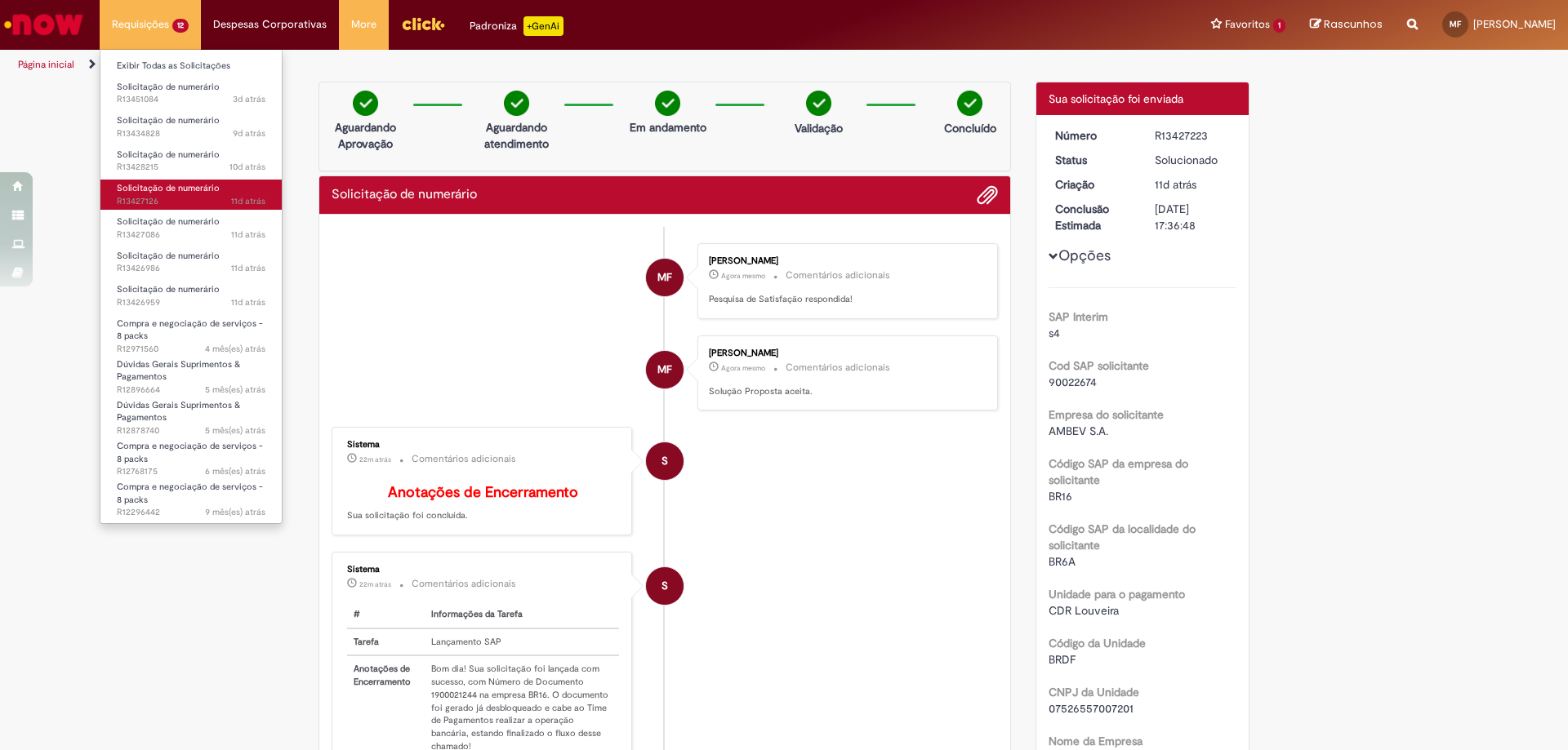
click at [171, 182] on span "Solicitação de numerário" at bounding box center [168, 188] width 103 height 12
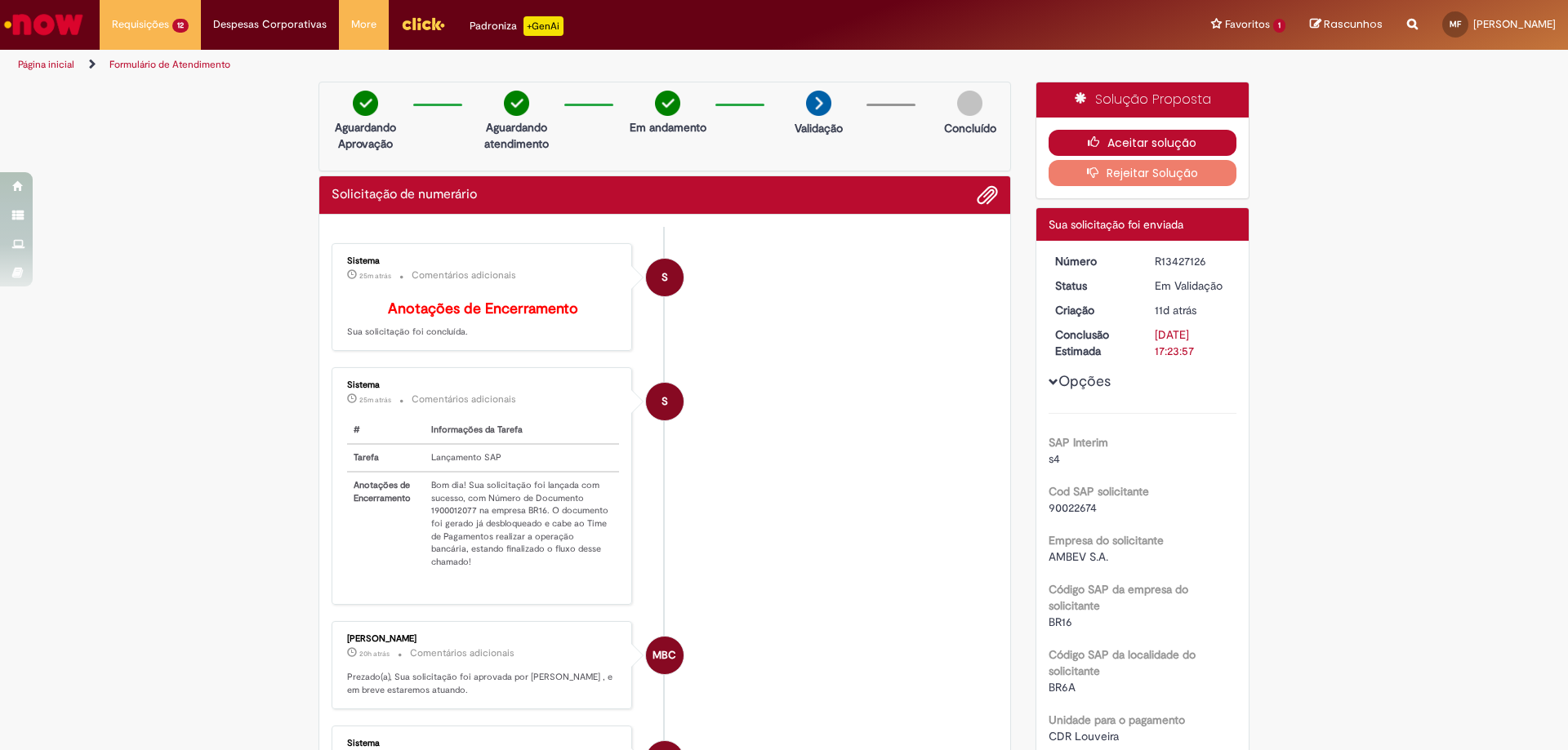
click at [1150, 140] on button "Aceitar solução" at bounding box center [1143, 142] width 188 height 26
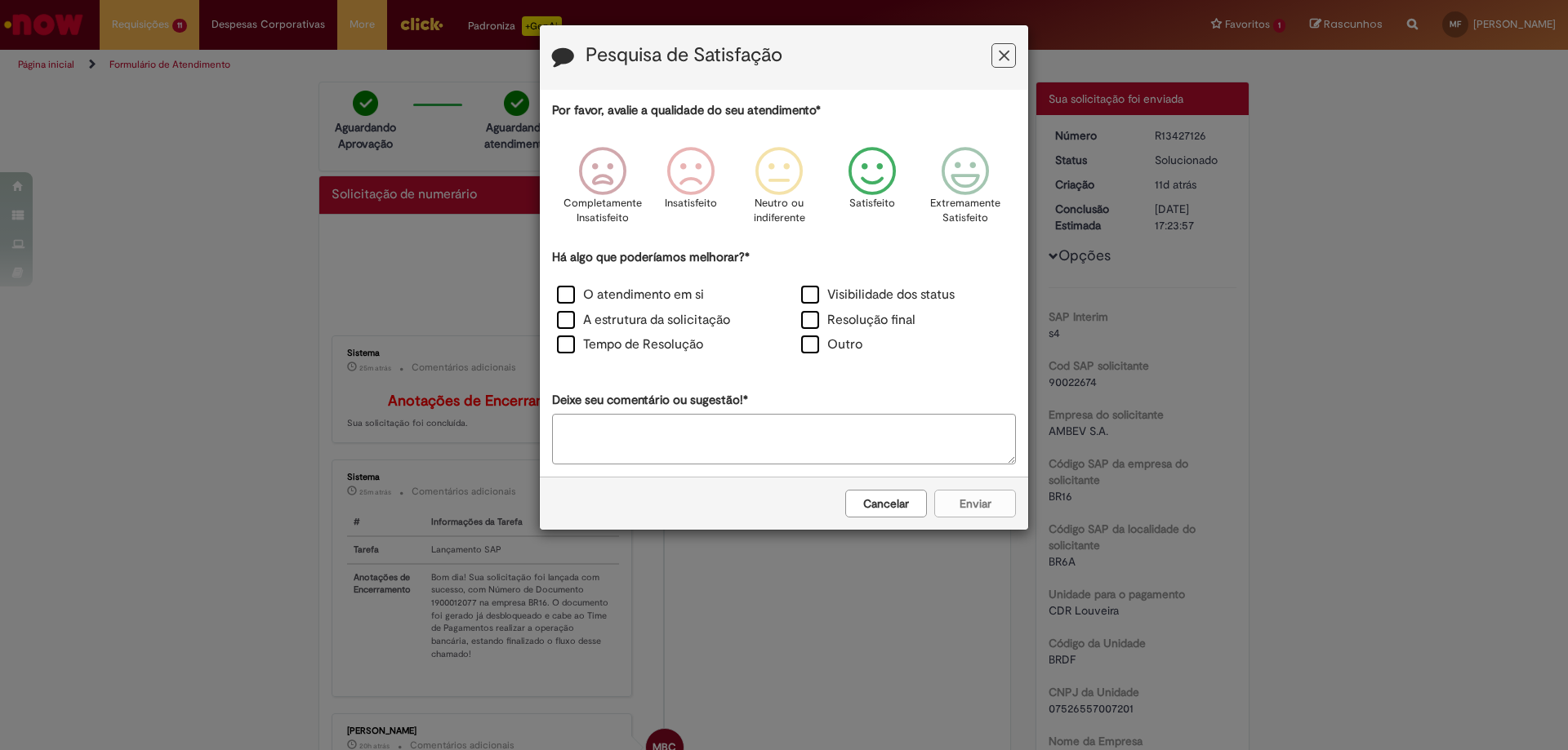
click at [859, 163] on icon "Feedback" at bounding box center [872, 171] width 61 height 49
click at [563, 293] on label "O atendimento em si" at bounding box center [630, 295] width 147 height 19
click at [965, 498] on button "Enviar" at bounding box center [975, 503] width 82 height 28
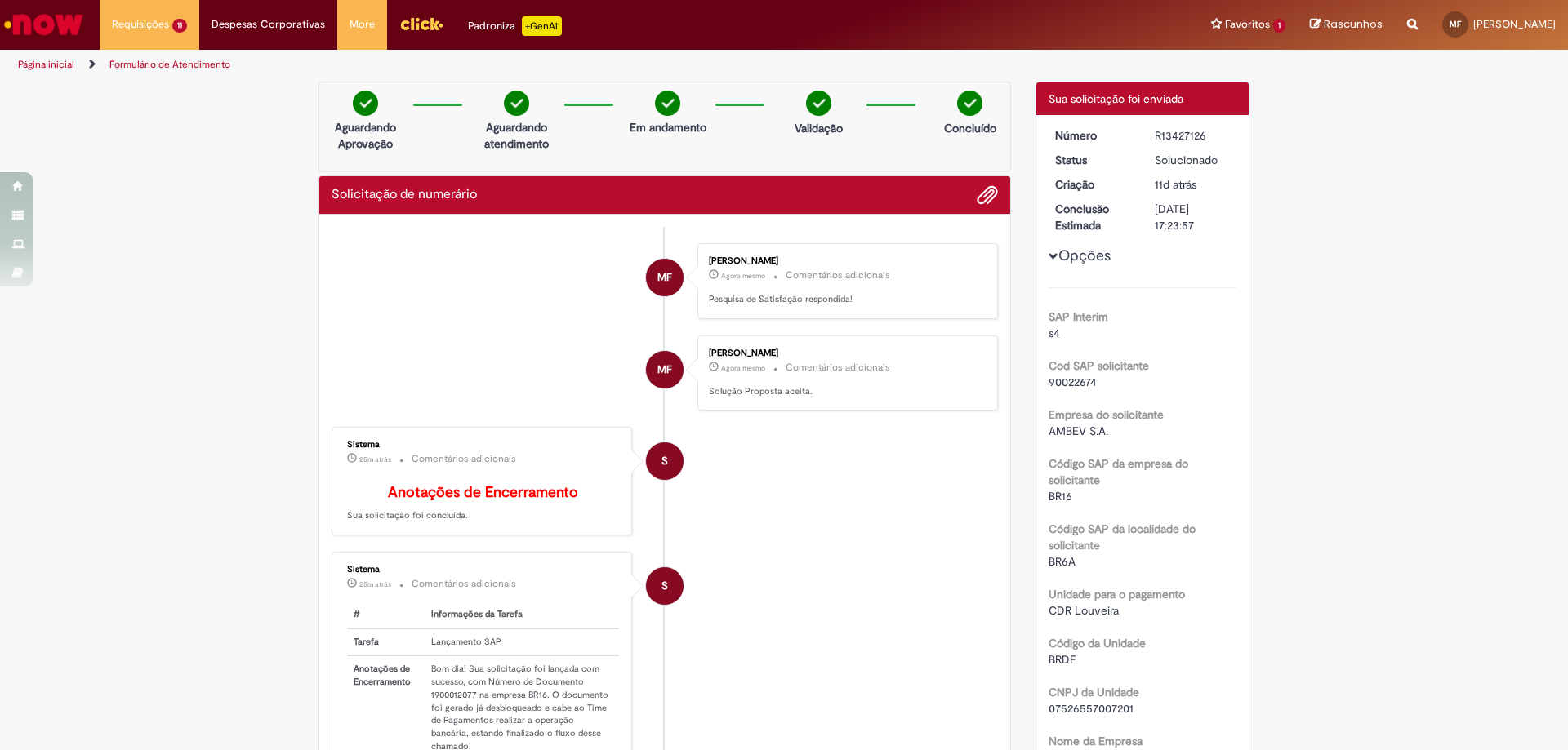
click at [129, 21] on li "Requisições 11 Exibir Todas as Solicitações Solicitação de numerário 3d atrás 3…" at bounding box center [150, 24] width 100 height 49
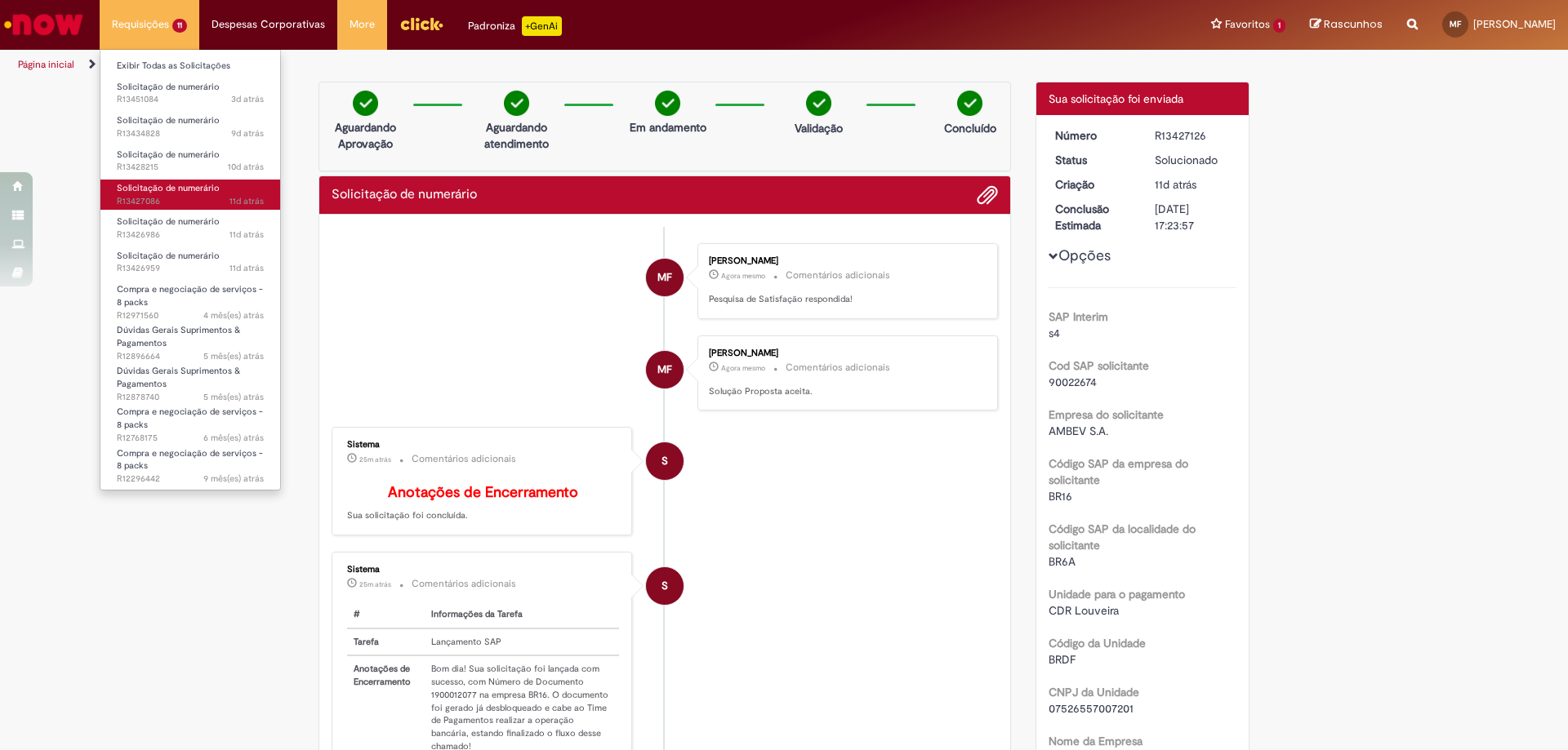
click at [182, 185] on span "Solicitação de numerário" at bounding box center [168, 188] width 103 height 12
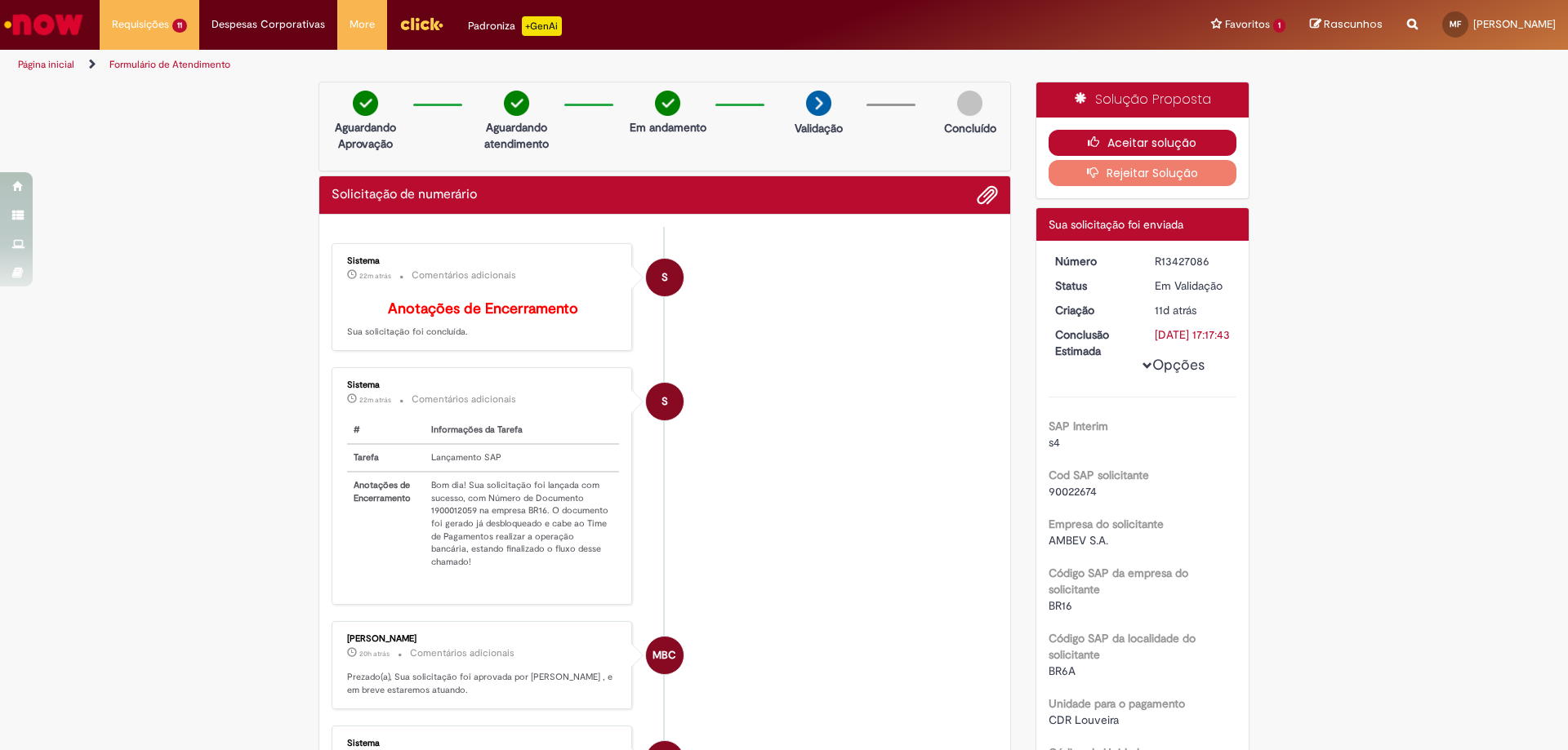
click at [1141, 138] on button "Aceitar solução" at bounding box center [1143, 142] width 188 height 26
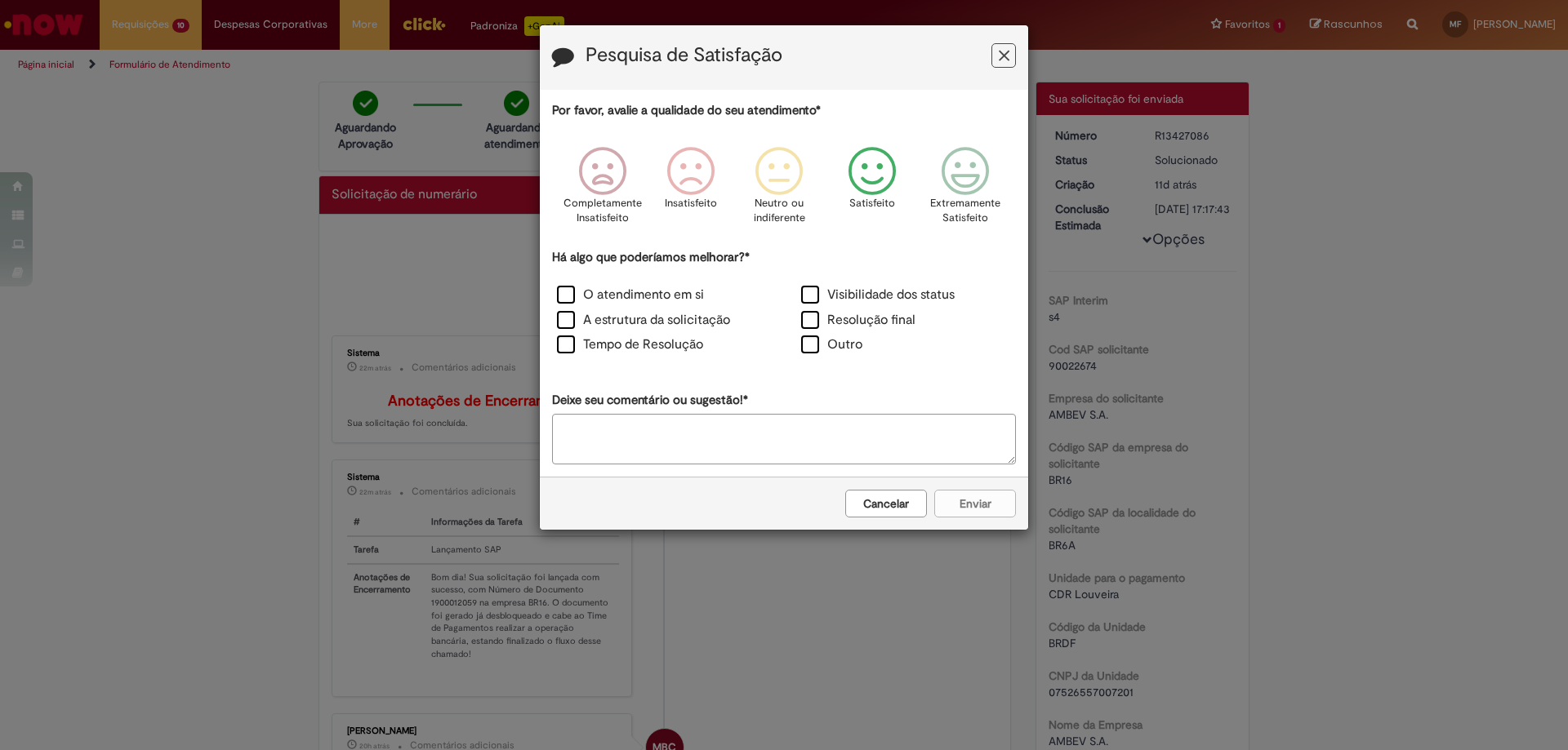
click at [880, 168] on icon "Feedback" at bounding box center [872, 171] width 61 height 49
click at [568, 295] on label "O atendimento em si" at bounding box center [630, 295] width 147 height 19
click at [970, 499] on button "Enviar" at bounding box center [975, 503] width 82 height 28
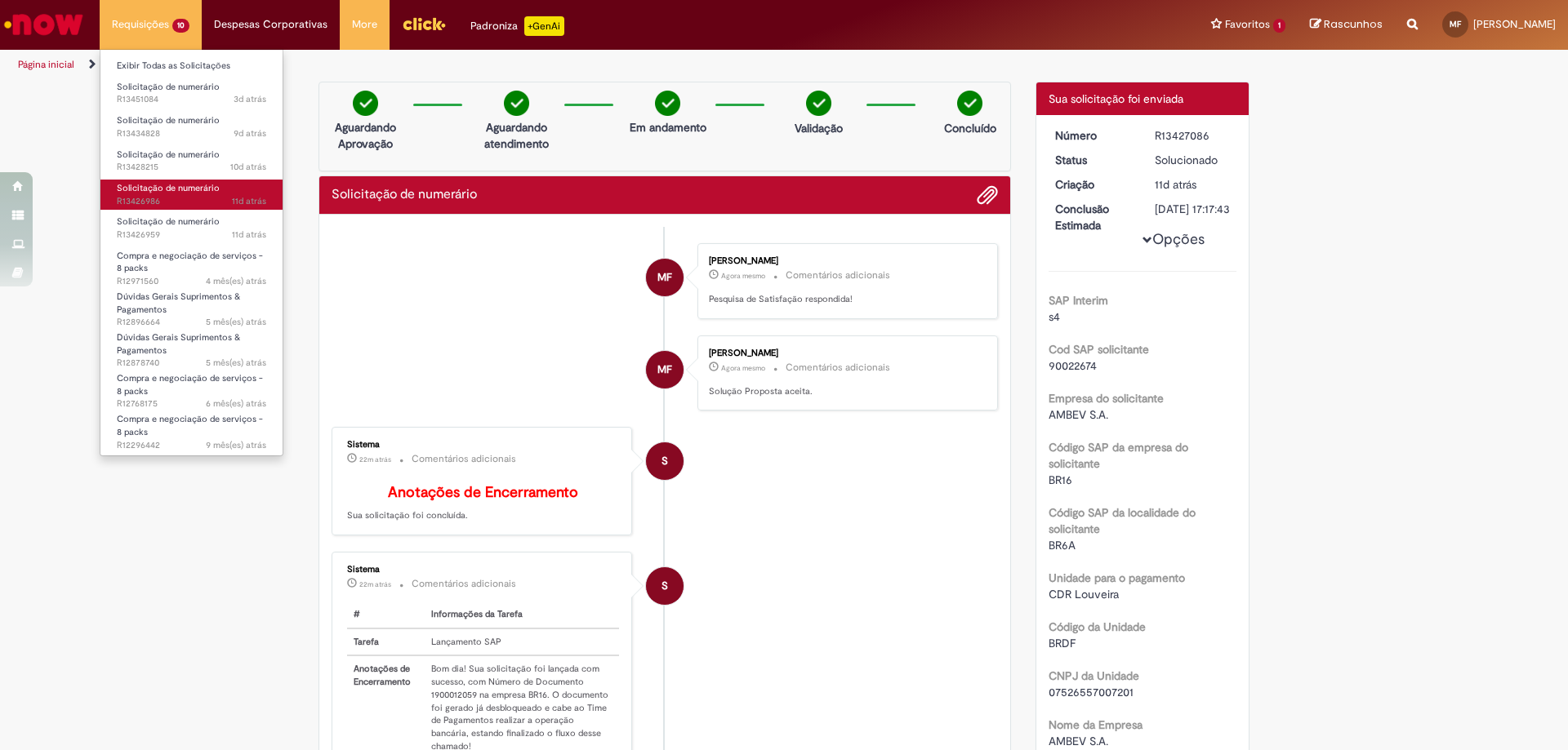
click at [178, 187] on span "Solicitação de numerário" at bounding box center [168, 188] width 103 height 12
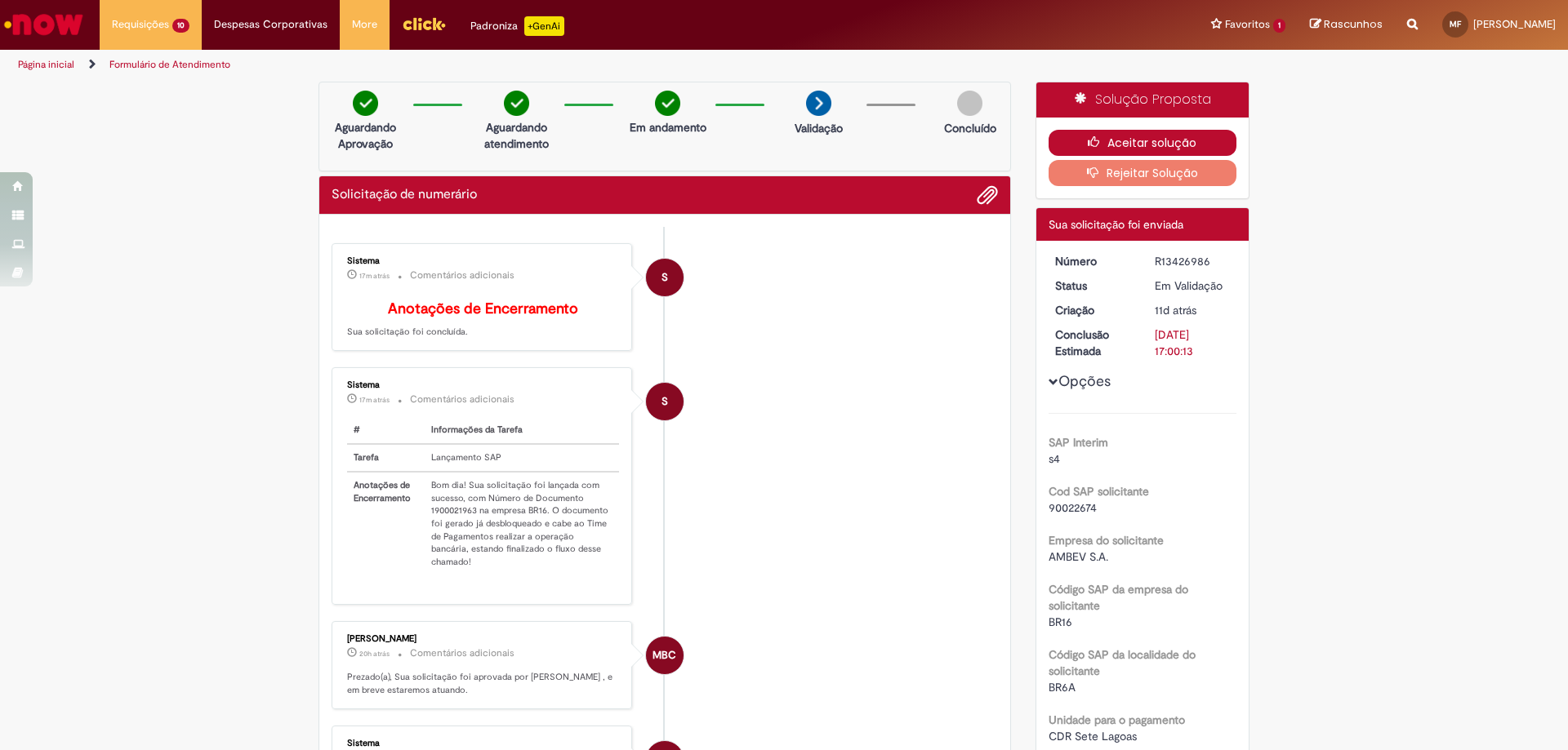
click at [1140, 142] on button "Aceitar solução" at bounding box center [1143, 142] width 188 height 26
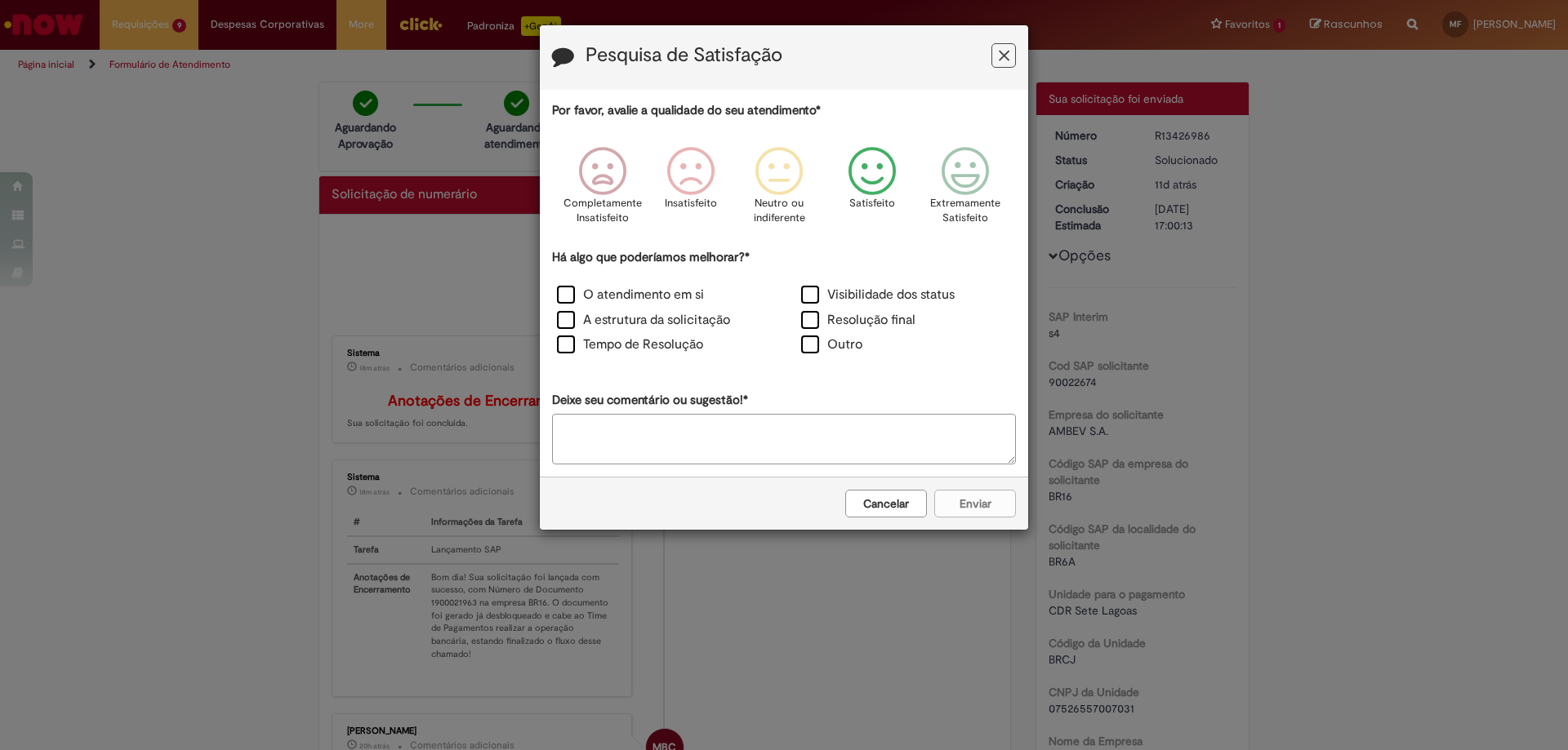
click at [879, 171] on icon "Feedback" at bounding box center [872, 171] width 61 height 49
click at [566, 295] on label "O atendimento em si" at bounding box center [630, 295] width 147 height 19
click at [976, 503] on button "Enviar" at bounding box center [975, 503] width 82 height 28
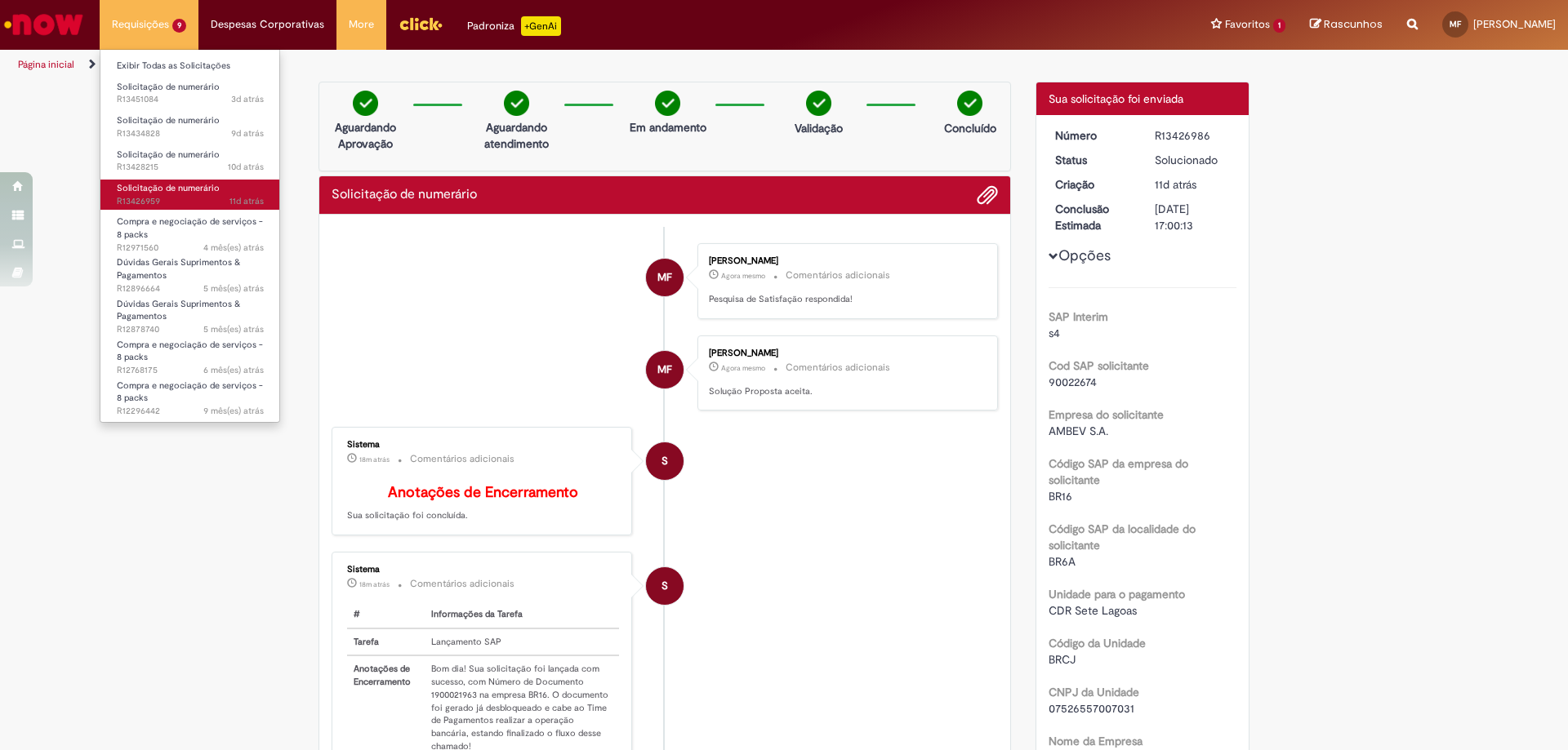
click at [166, 192] on span "Solicitação de numerário" at bounding box center [168, 188] width 103 height 12
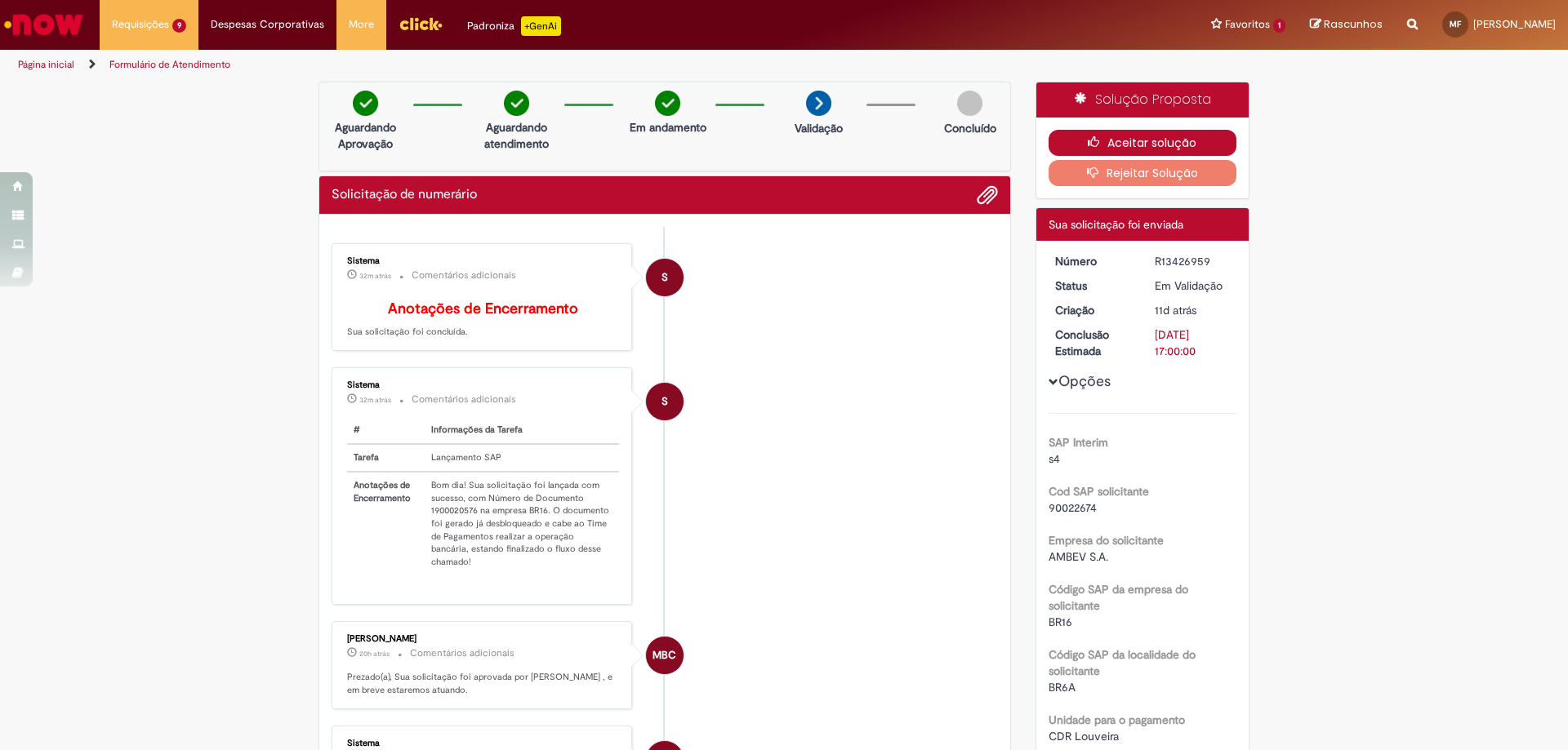
click at [1155, 141] on button "Aceitar solução" at bounding box center [1143, 142] width 188 height 26
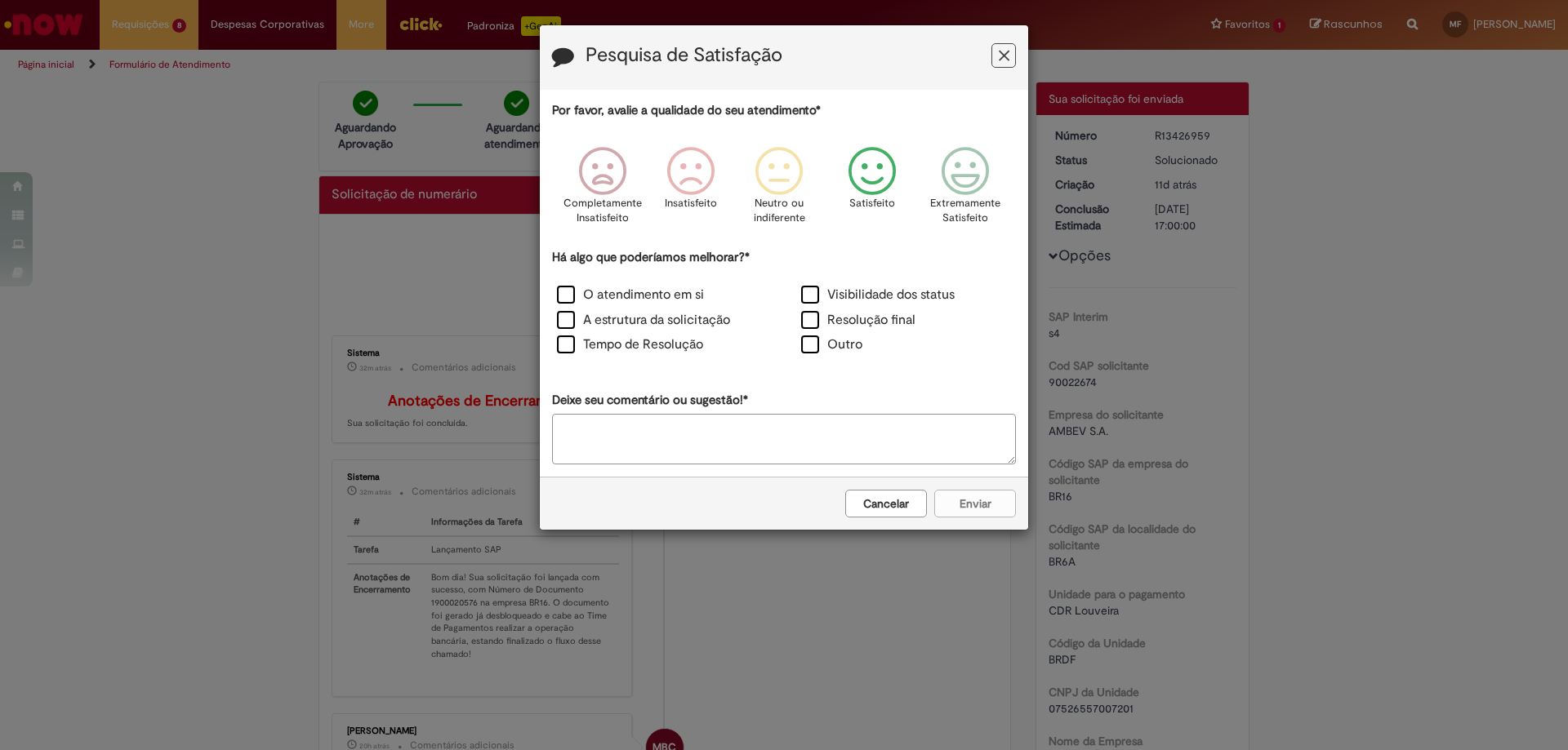
click at [878, 174] on icon "Feedback" at bounding box center [872, 171] width 61 height 49
click at [562, 296] on label "O atendimento em si" at bounding box center [630, 295] width 147 height 19
click at [979, 501] on button "Enviar" at bounding box center [975, 503] width 82 height 28
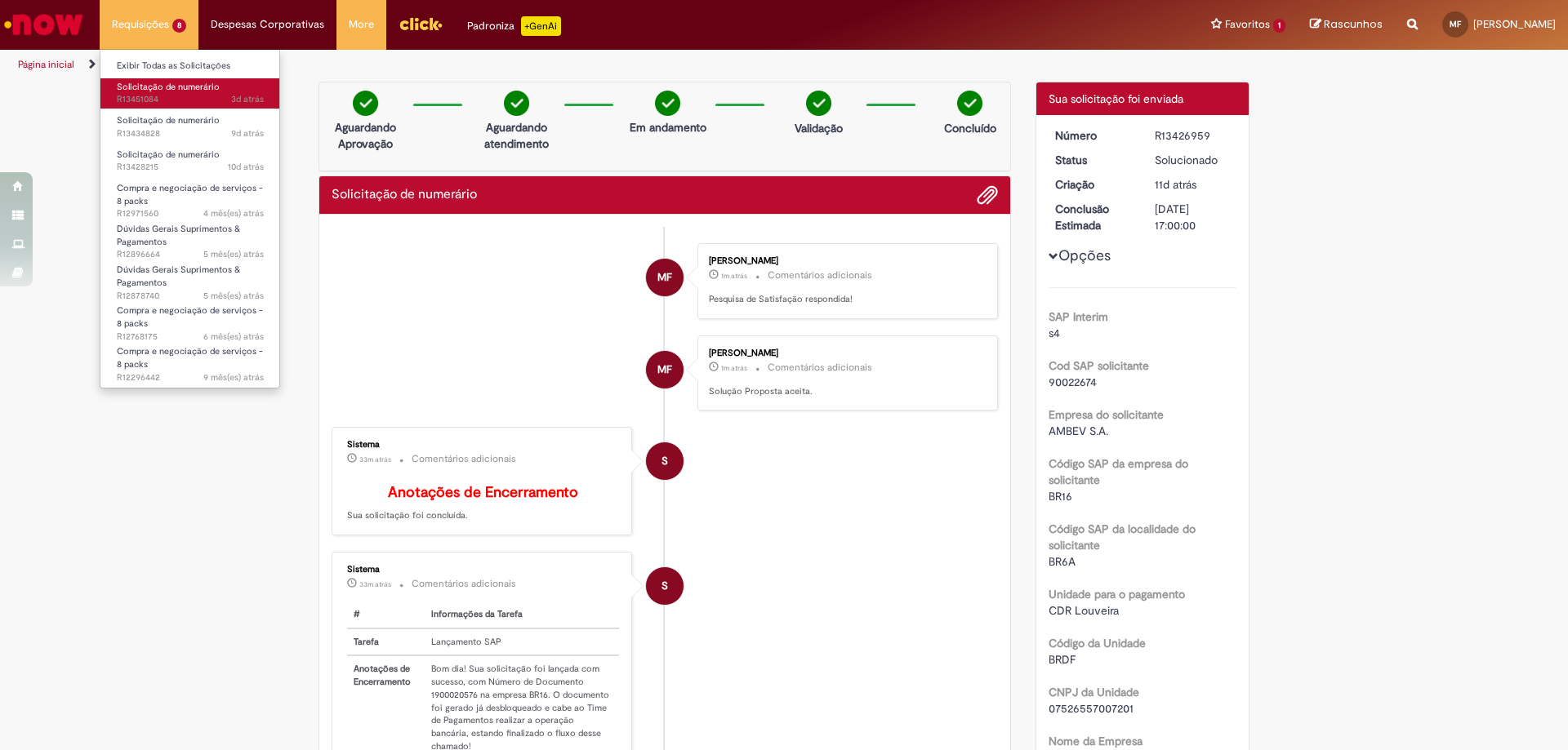
click at [168, 93] on link "Solicitação de numerário 3d atrás 3 dias atrás R13451084" at bounding box center [189, 93] width 179 height 30
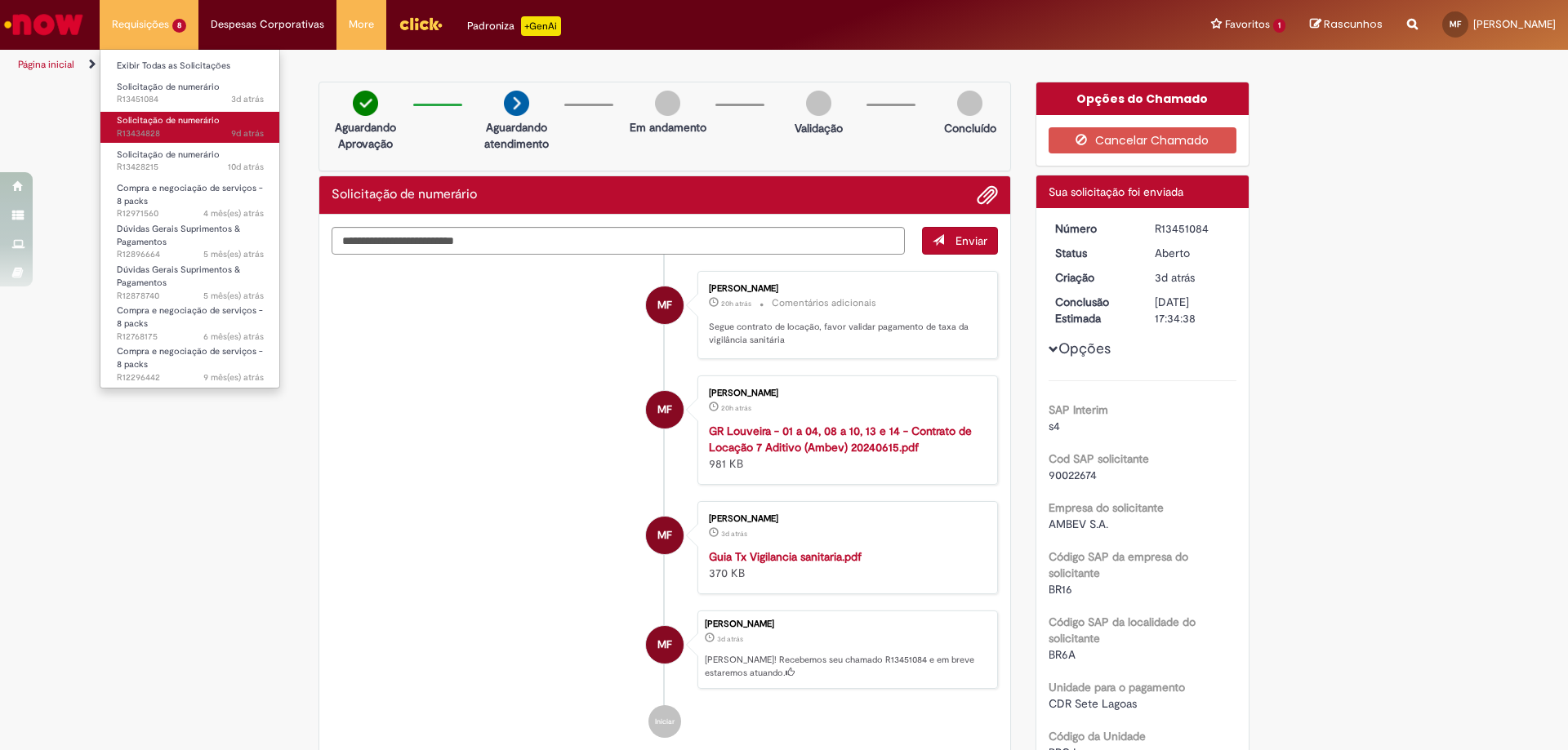
click at [176, 129] on span "9d atrás 9 dias atrás R13434828" at bounding box center [190, 134] width 147 height 13
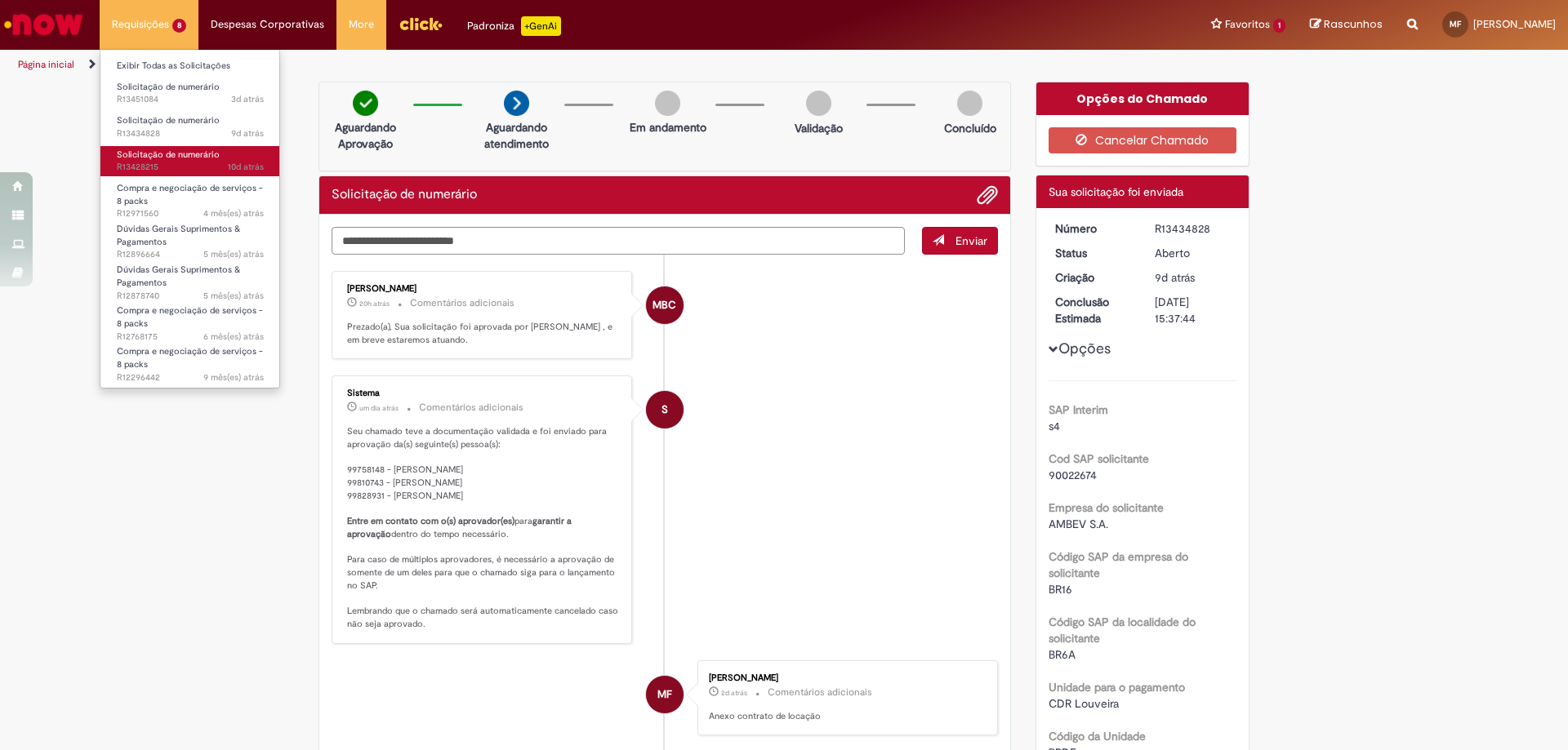
click at [159, 148] on span "Solicitação de numerário" at bounding box center [168, 154] width 103 height 12
